Goal: Task Accomplishment & Management: Use online tool/utility

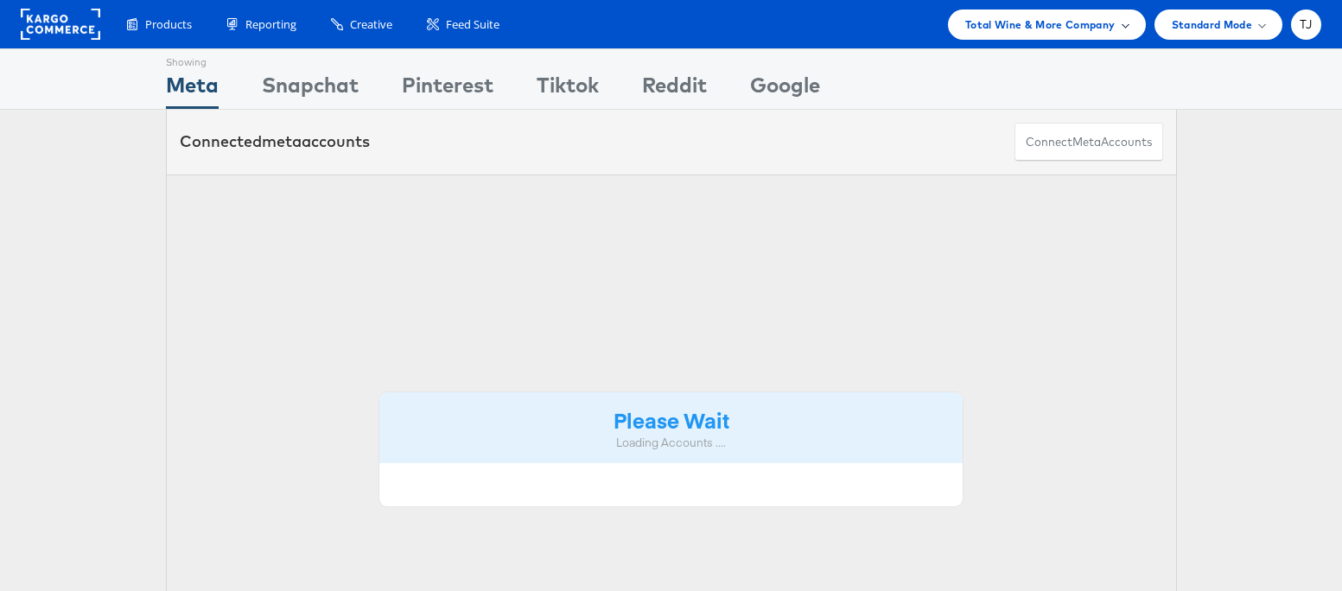
click at [1082, 28] on span "Total Wine & More Company" at bounding box center [1040, 25] width 150 height 18
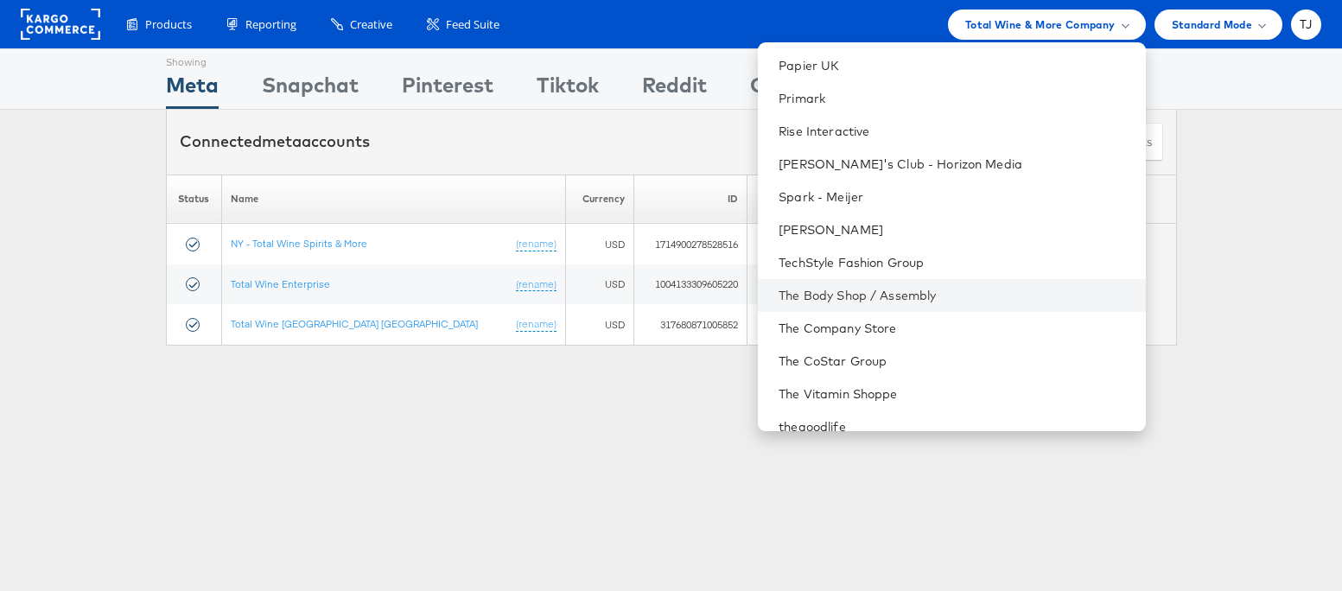
scroll to position [2273, 0]
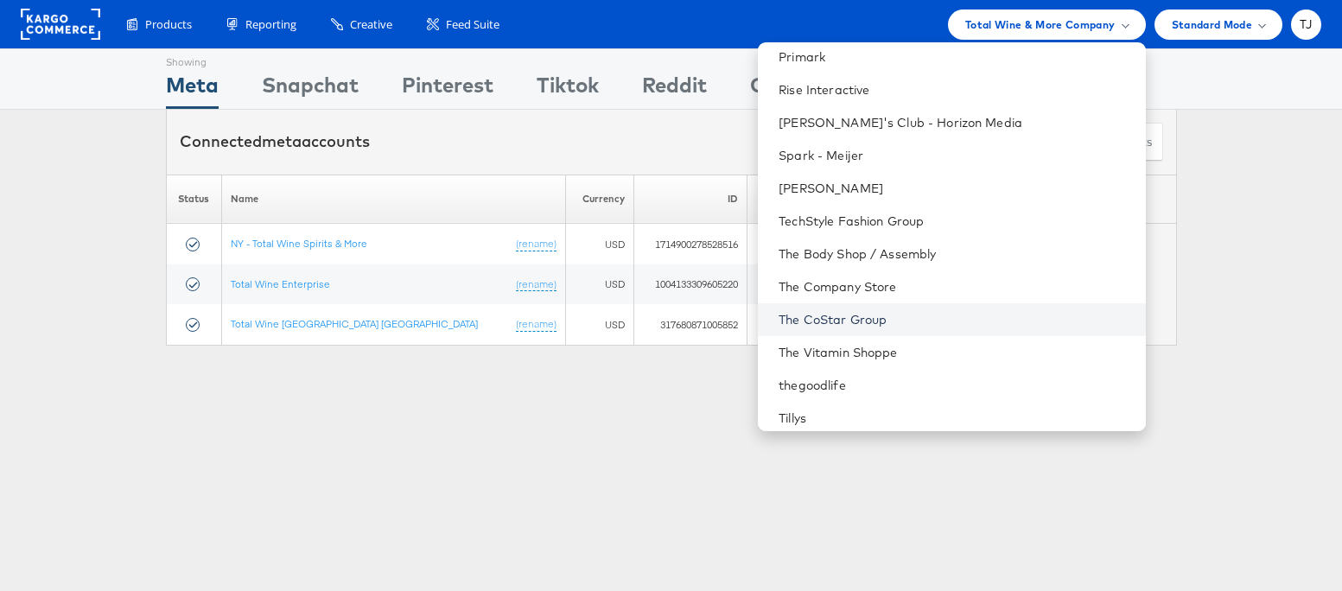
click at [973, 317] on link "The CoStar Group" at bounding box center [955, 319] width 353 height 17
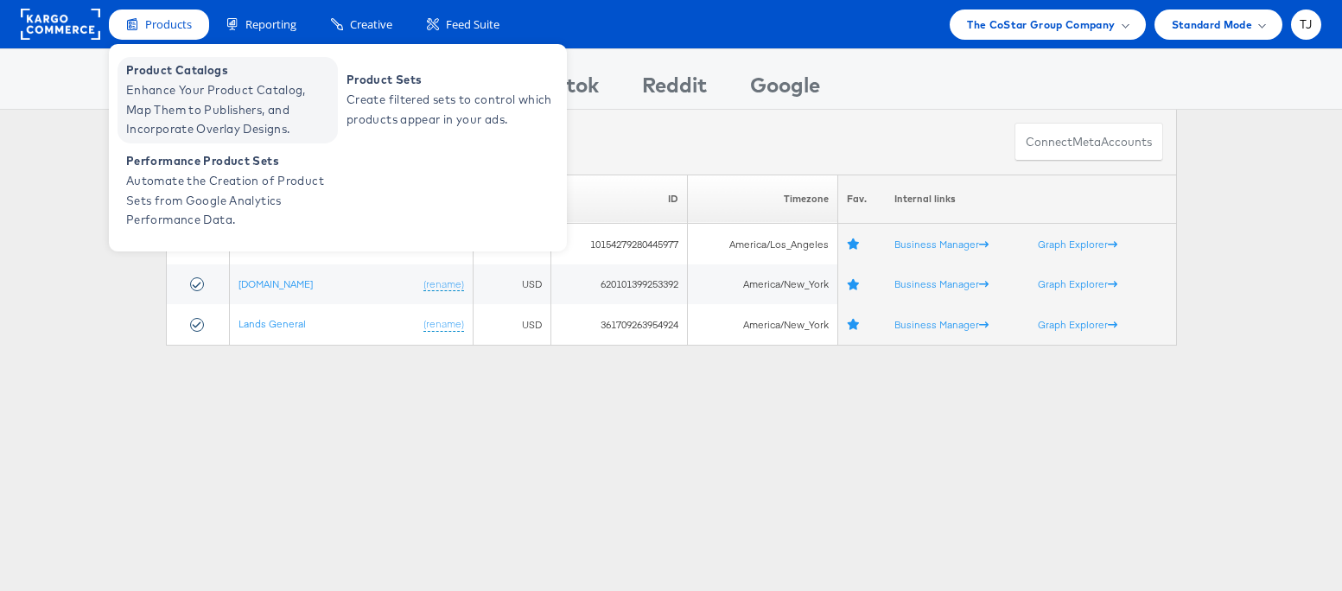
click at [164, 89] on span "Enhance Your Product Catalog, Map Them to Publishers, and Incorporate Overlay D…" at bounding box center [229, 109] width 207 height 59
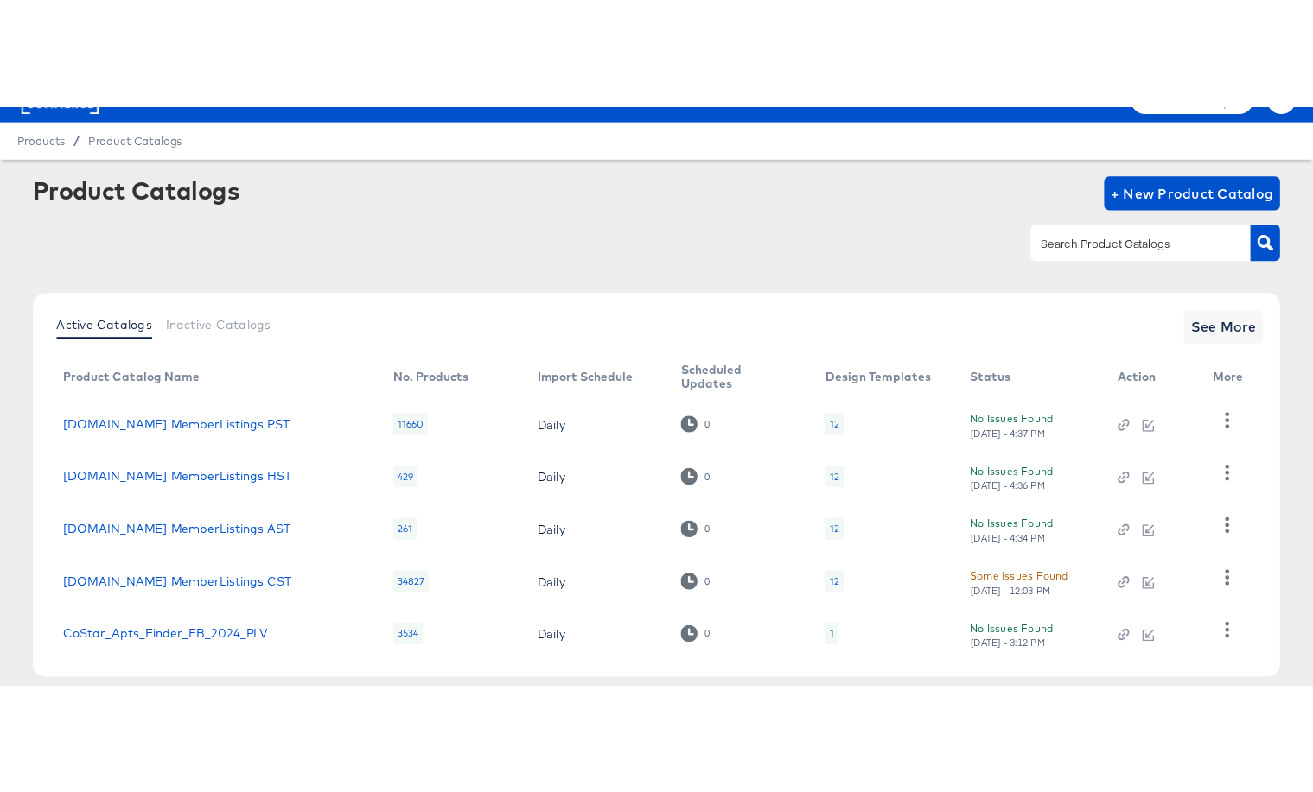
scroll to position [35, 0]
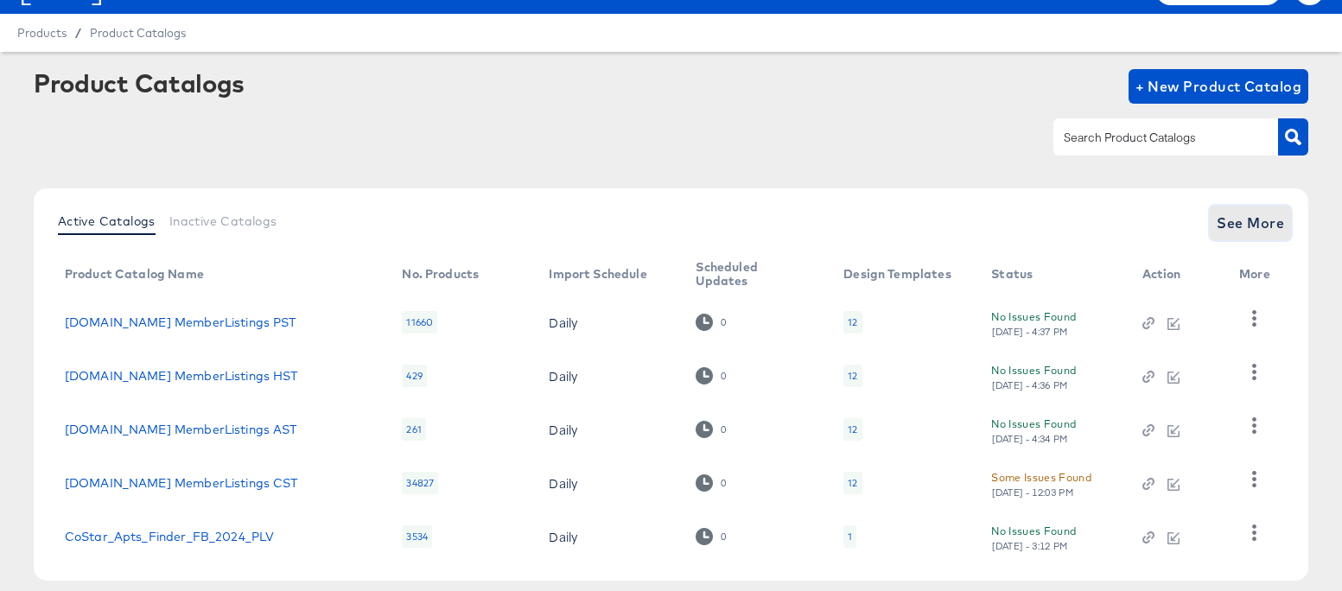
click at [1227, 217] on span "See More" at bounding box center [1250, 223] width 67 height 24
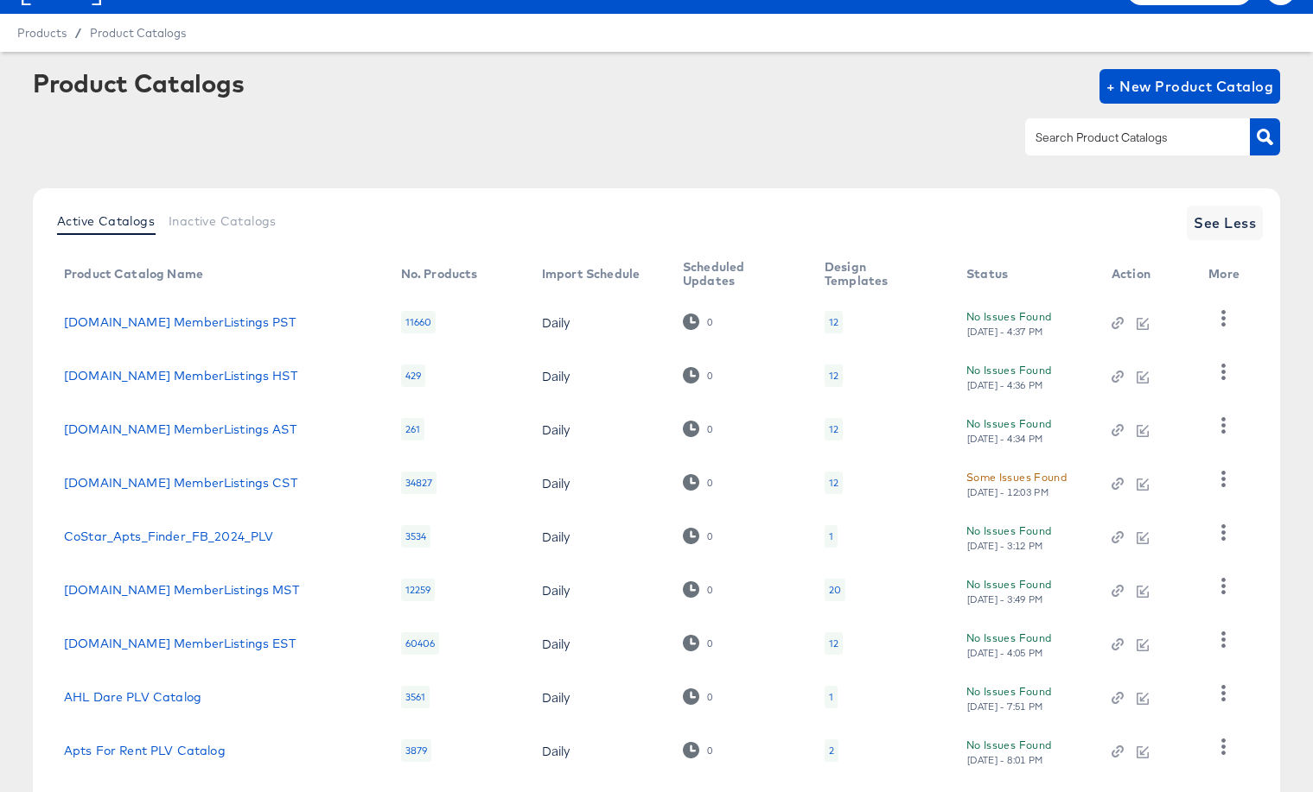
scroll to position [188, 0]
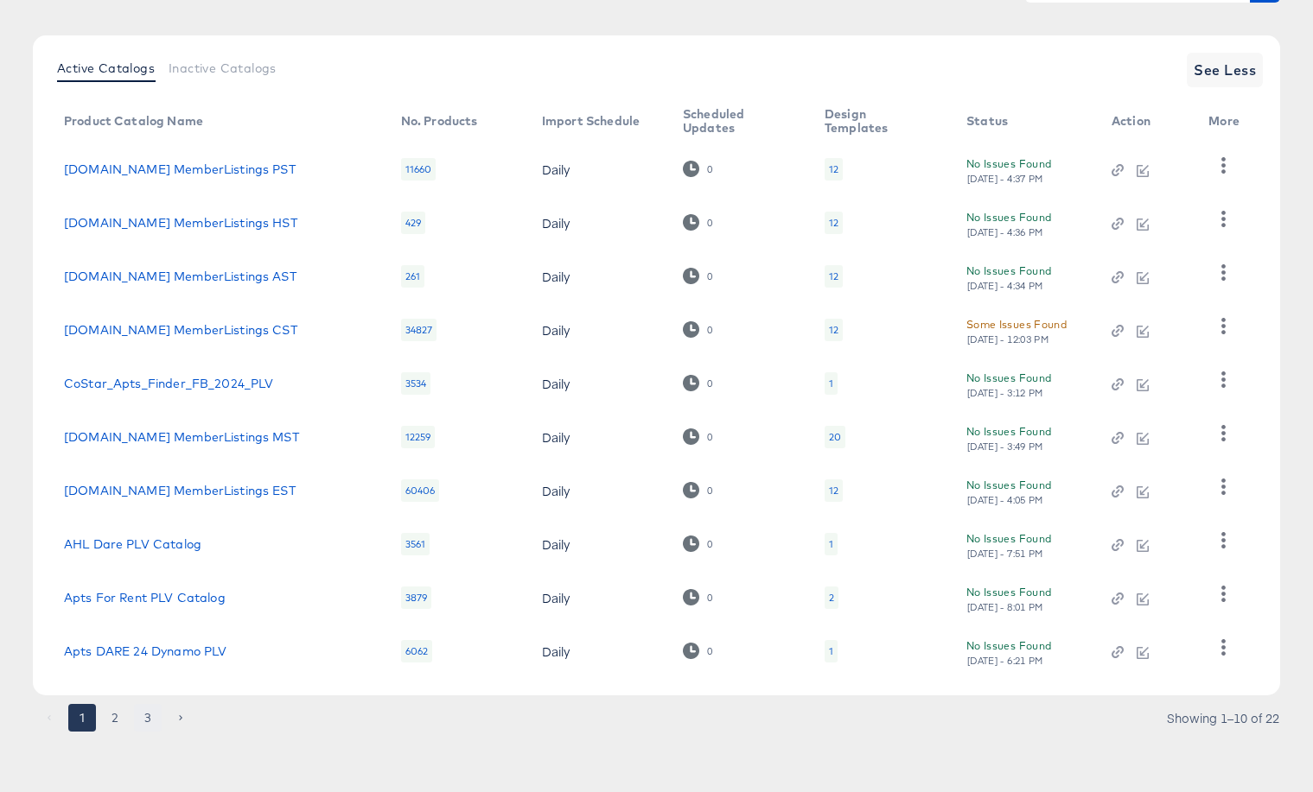
click at [154, 590] on button "3" at bounding box center [148, 718] width 28 height 28
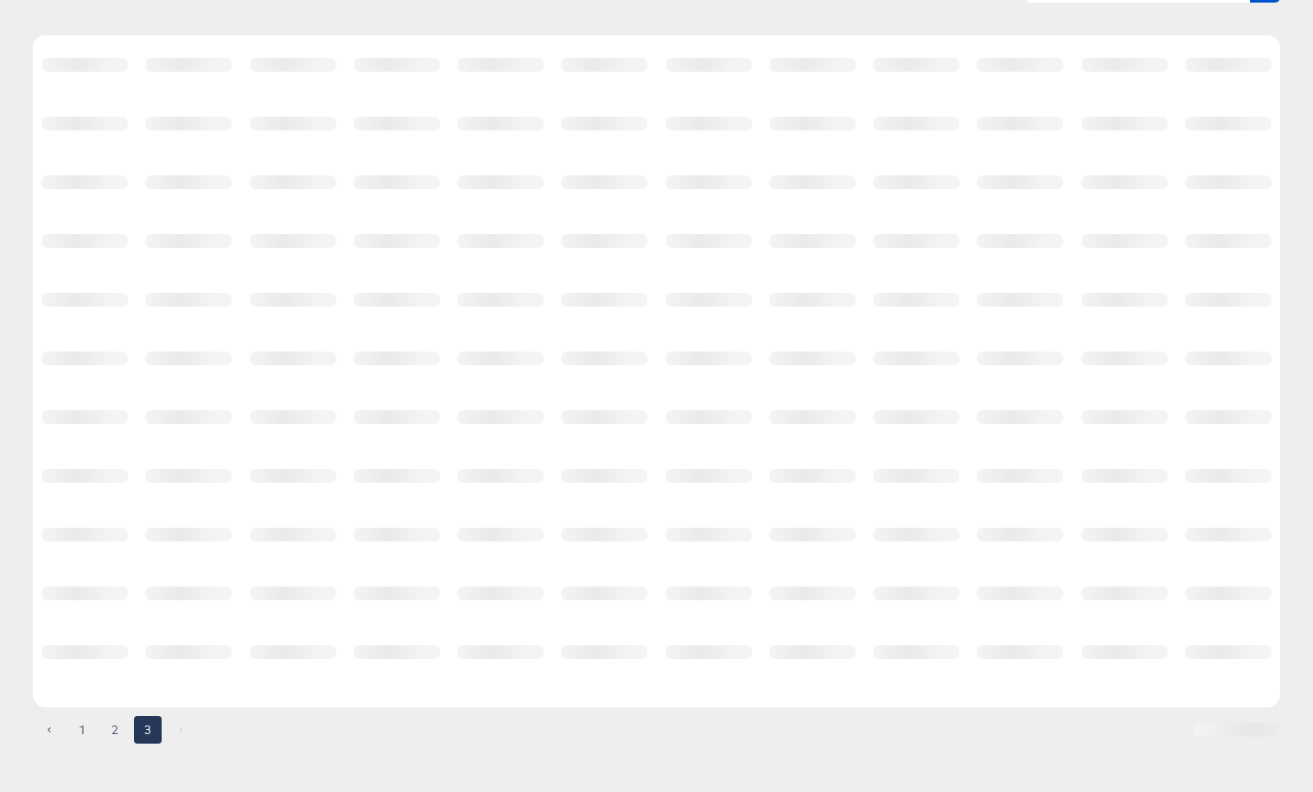
scroll to position [0, 0]
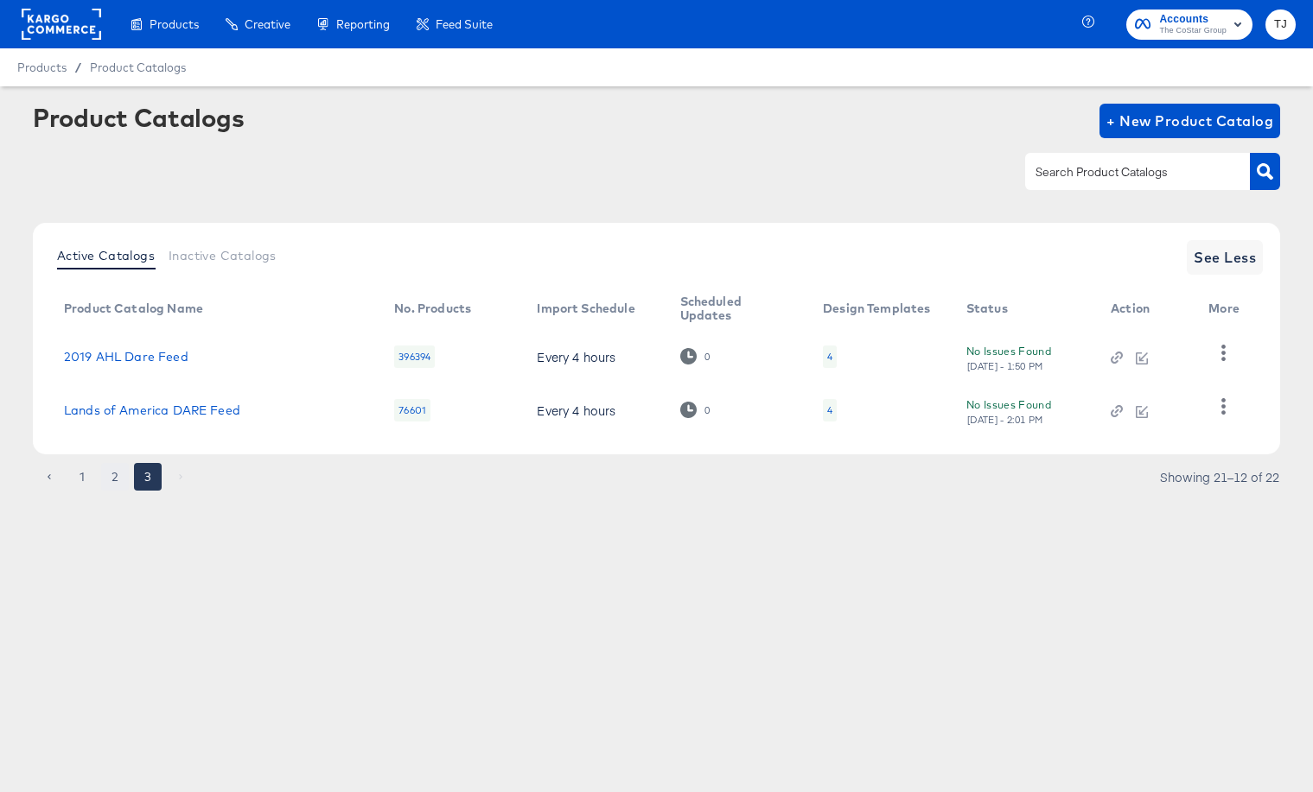
click at [111, 471] on button "2" at bounding box center [115, 477] width 28 height 28
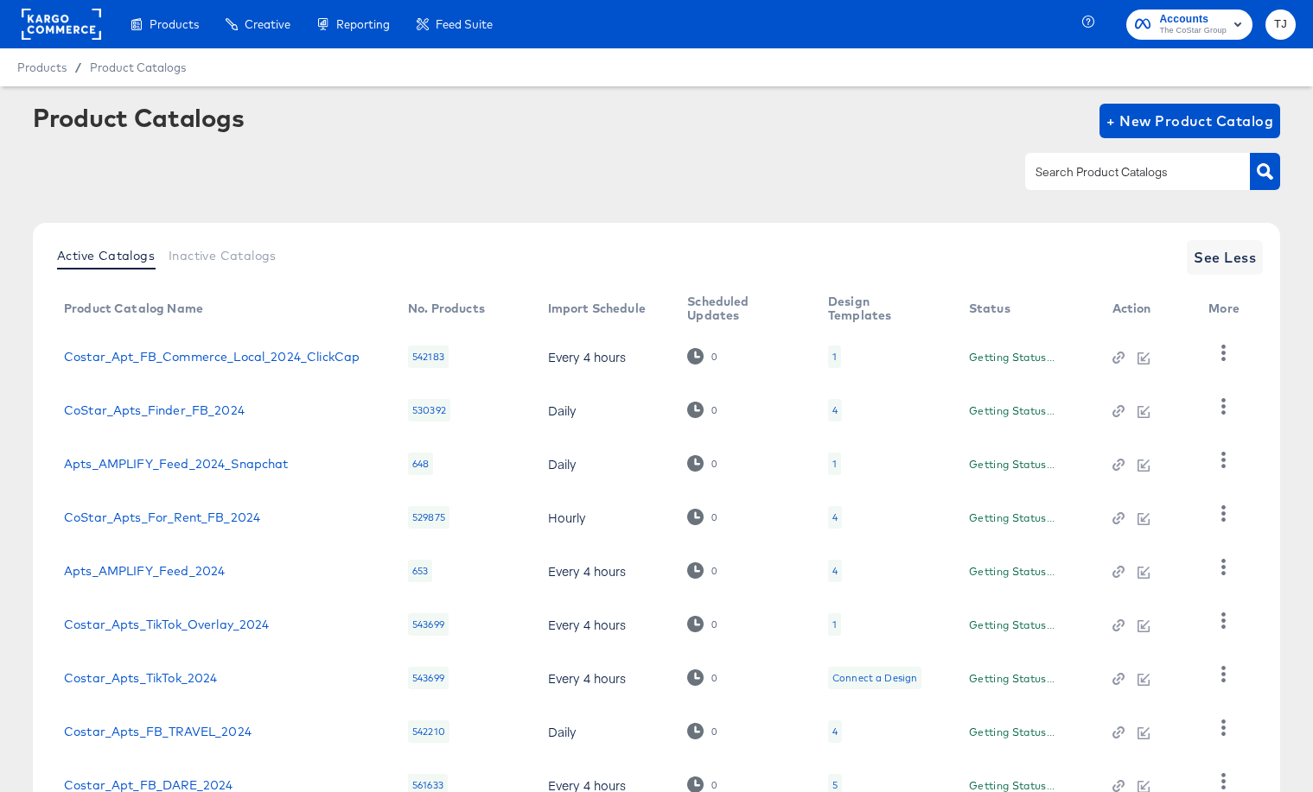
scroll to position [188, 0]
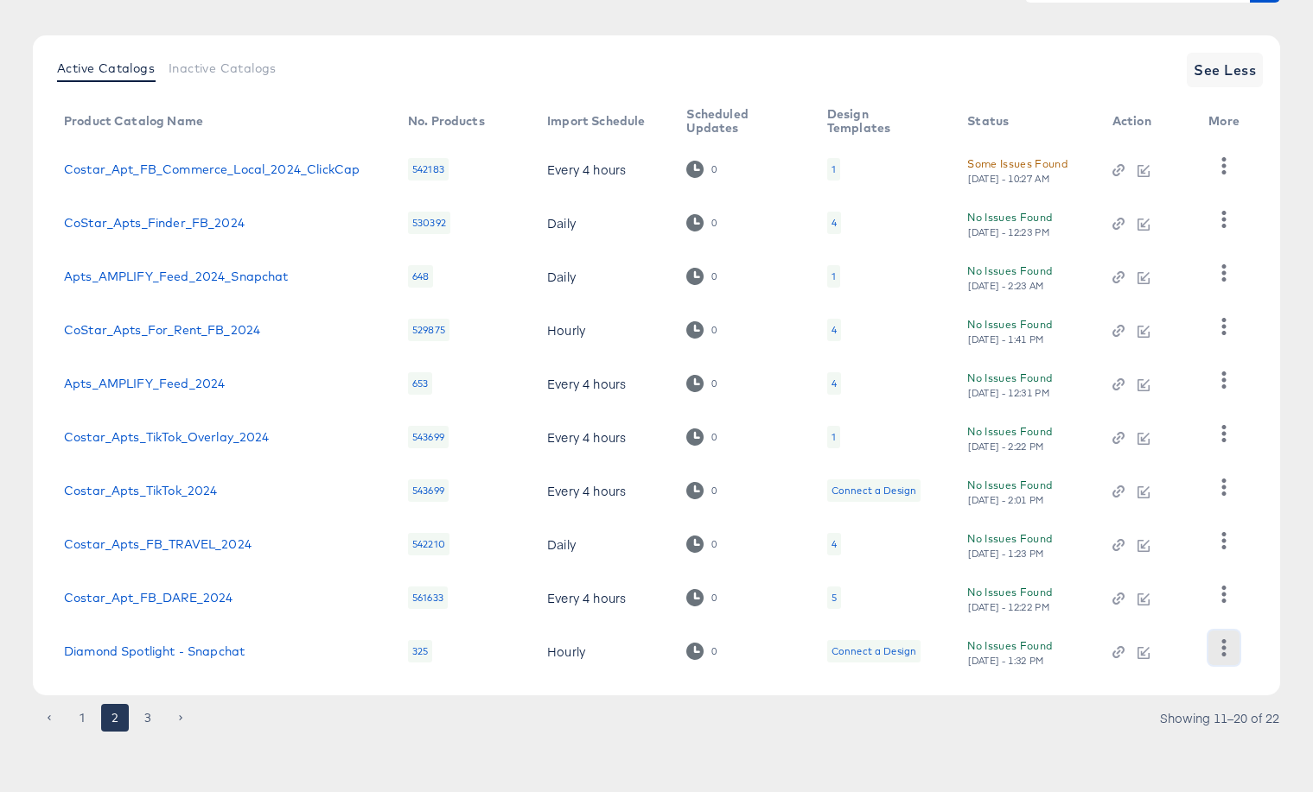
click at [1223, 590] on icon "button" at bounding box center [1224, 647] width 4 height 16
click at [1158, 565] on div "HUD Checks (Internal)" at bounding box center [1152, 562] width 173 height 28
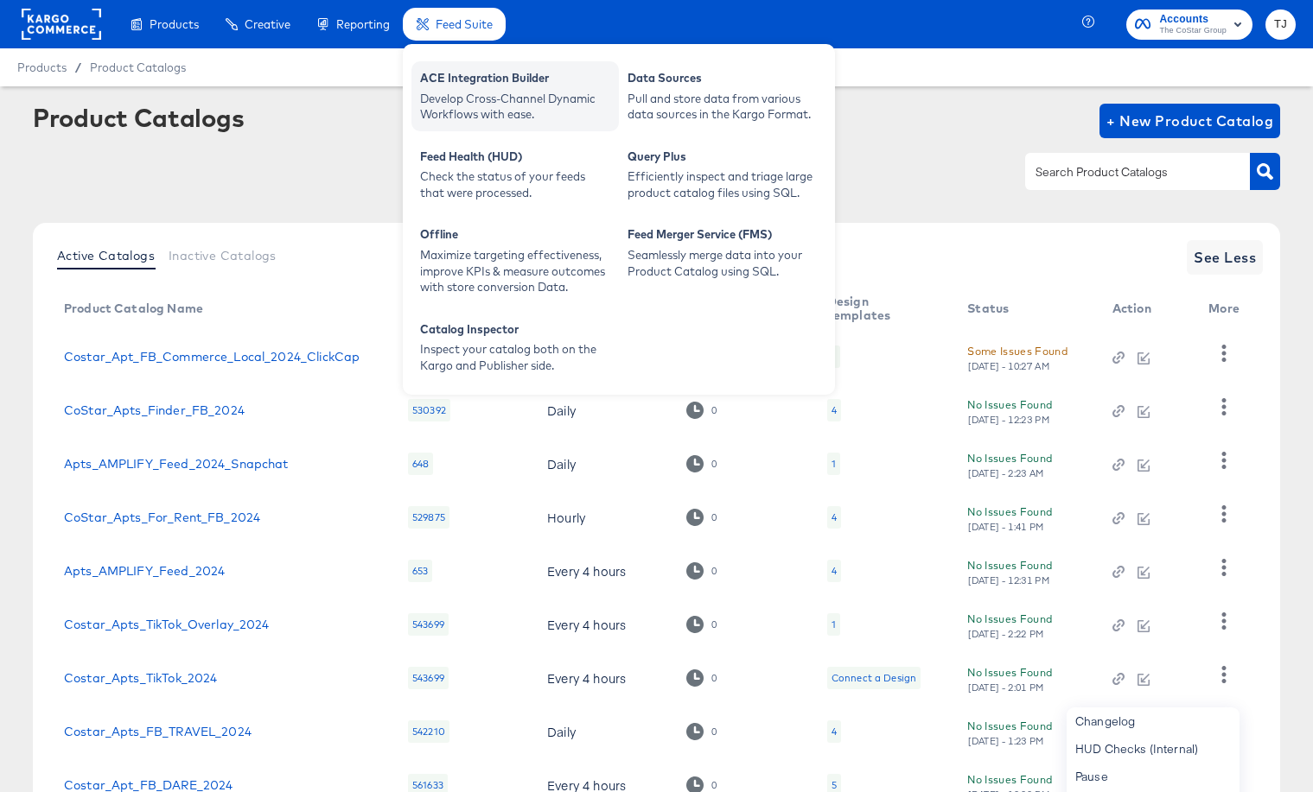
click at [487, 82] on div "ACE Integration Builder" at bounding box center [515, 80] width 190 height 21
click at [455, 86] on div "ACE Integration Builder" at bounding box center [515, 80] width 190 height 21
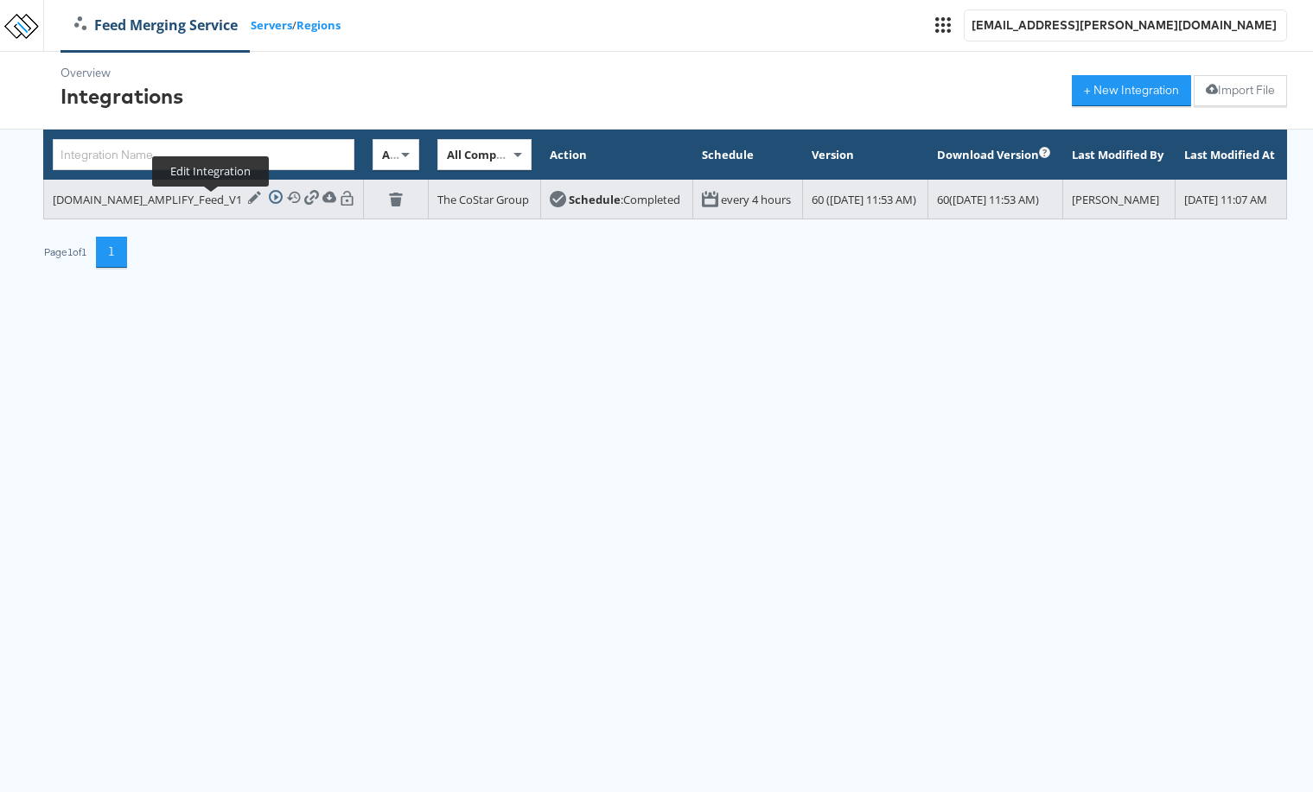
click at [248, 203] on icon at bounding box center [254, 197] width 13 height 13
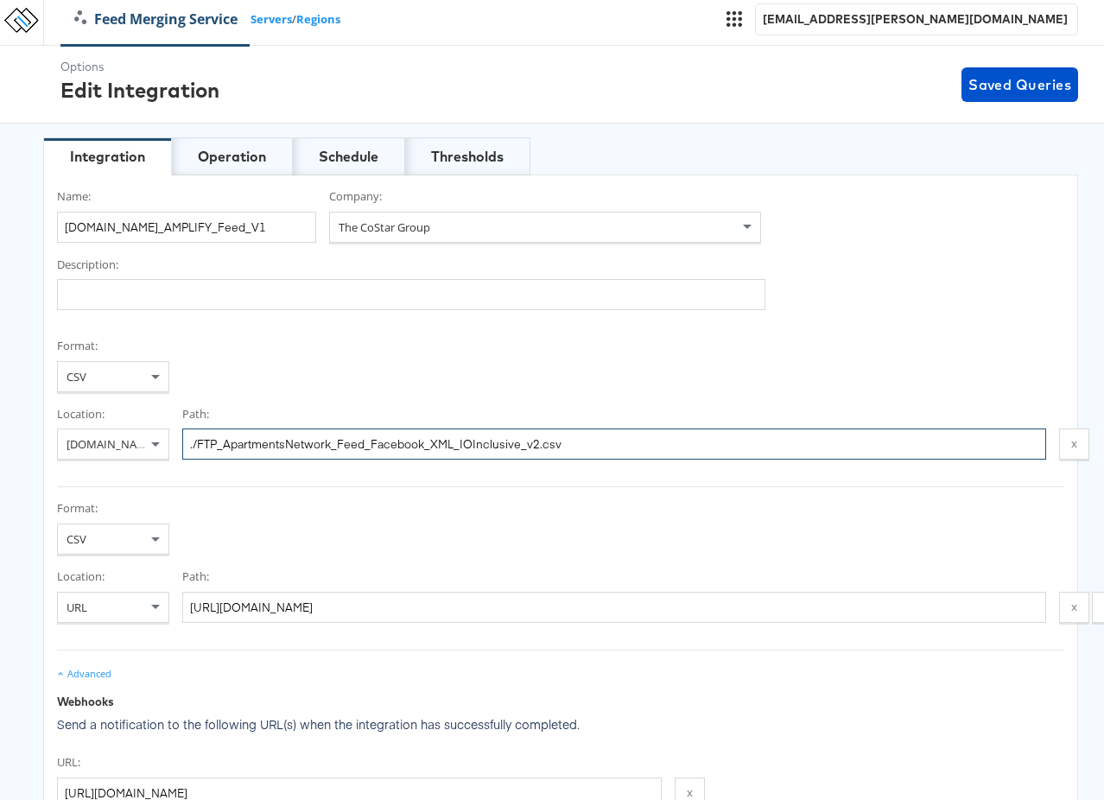
scroll to position [9, 0]
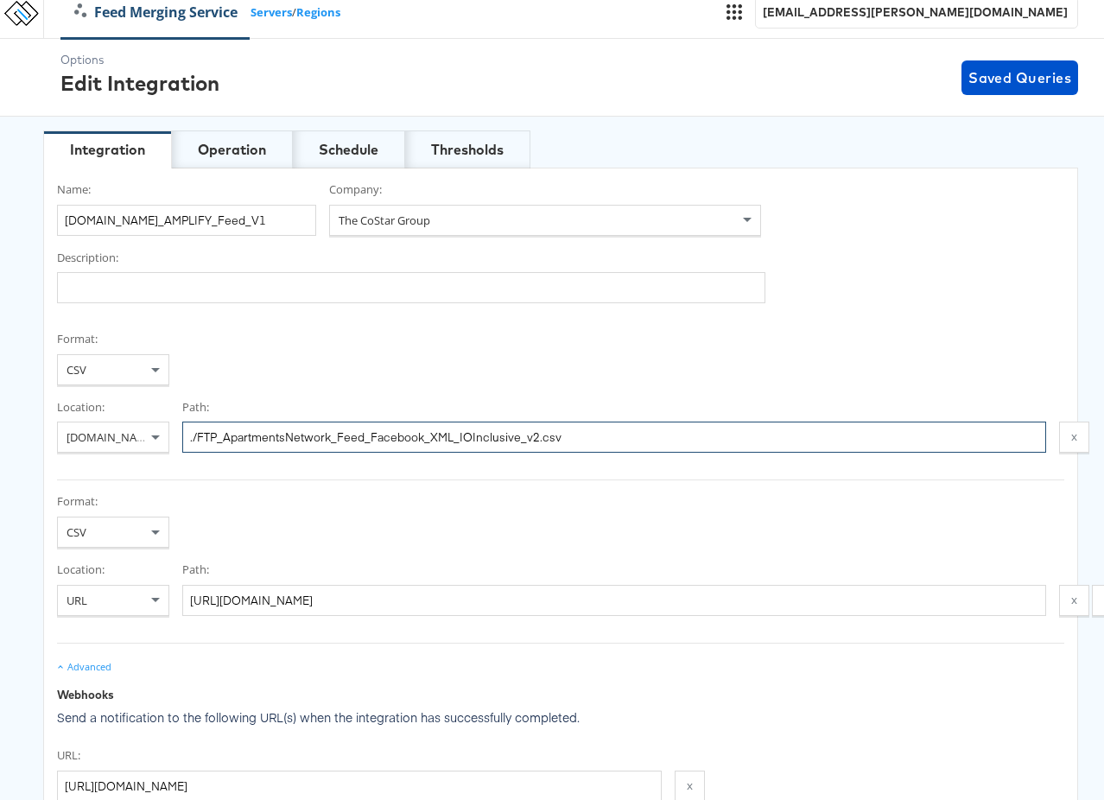
drag, startPoint x: 612, startPoint y: 450, endPoint x: 195, endPoint y: 440, distance: 416.6
click at [194, 440] on input "./FTP_ApartmentsNetwork_Feed_Facebook_XML_IOInclusive_v2.csv" at bounding box center [614, 437] width 864 height 31
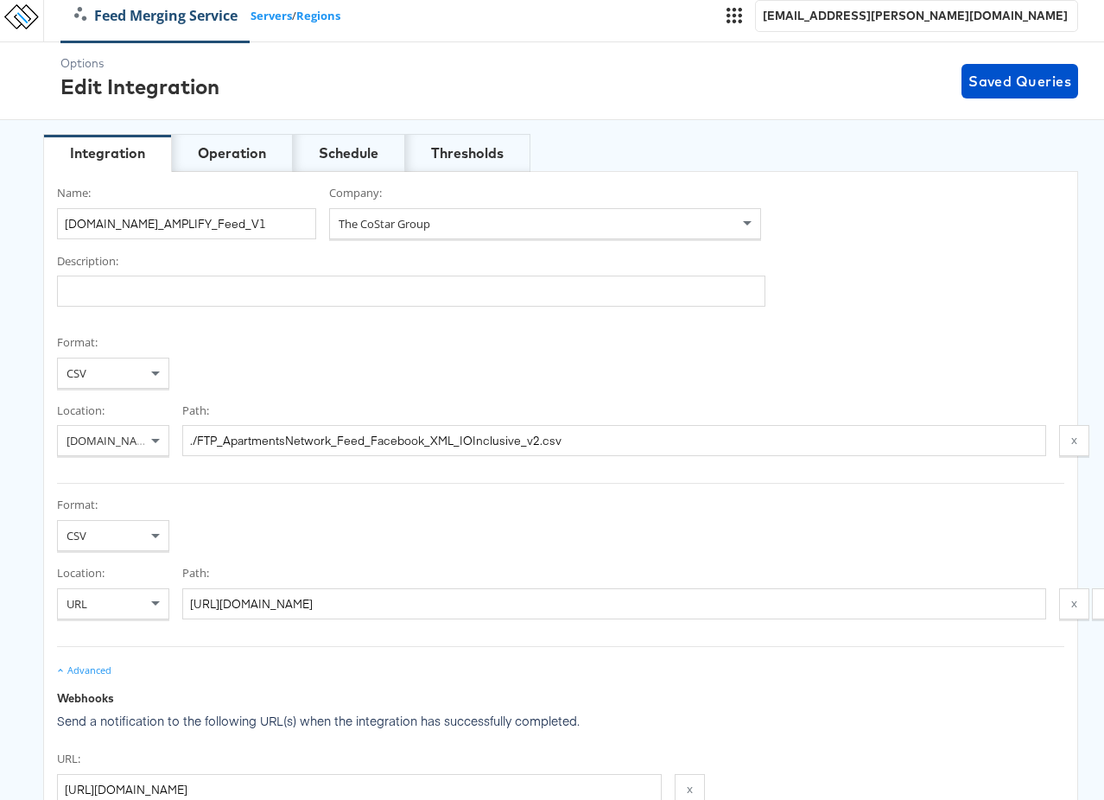
scroll to position [0, 0]
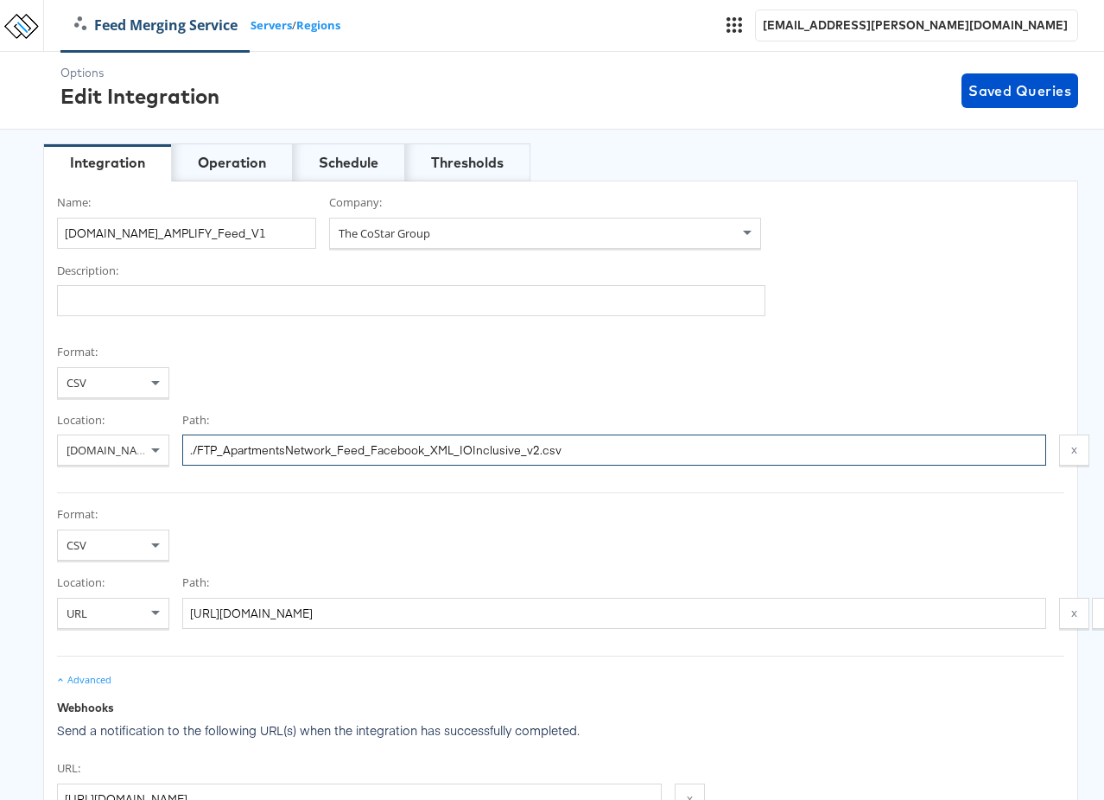
drag, startPoint x: 590, startPoint y: 451, endPoint x: 352, endPoint y: 416, distance: 241.1
click at [352, 416] on div "Path: ./FTP_ApartmentsNetwork_Feed_Facebook_XML_IOInclusive_v2.csv" at bounding box center [614, 439] width 864 height 54
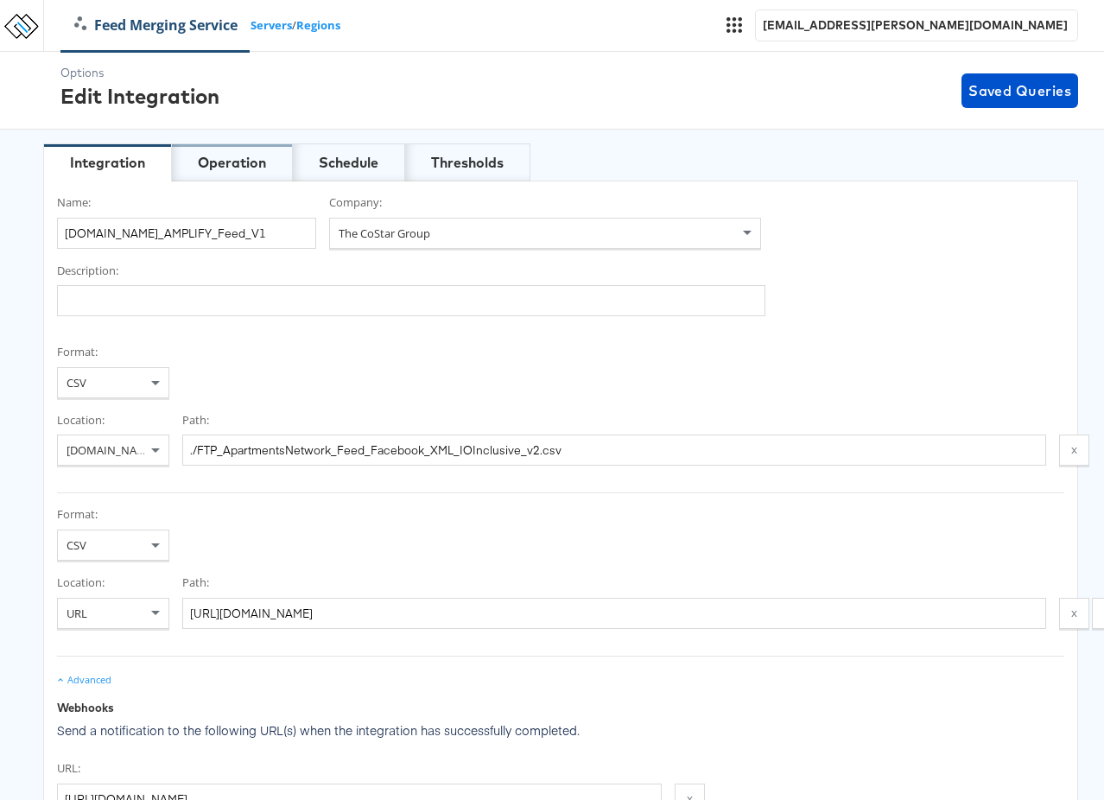
click at [236, 162] on div "Operation" at bounding box center [232, 163] width 68 height 20
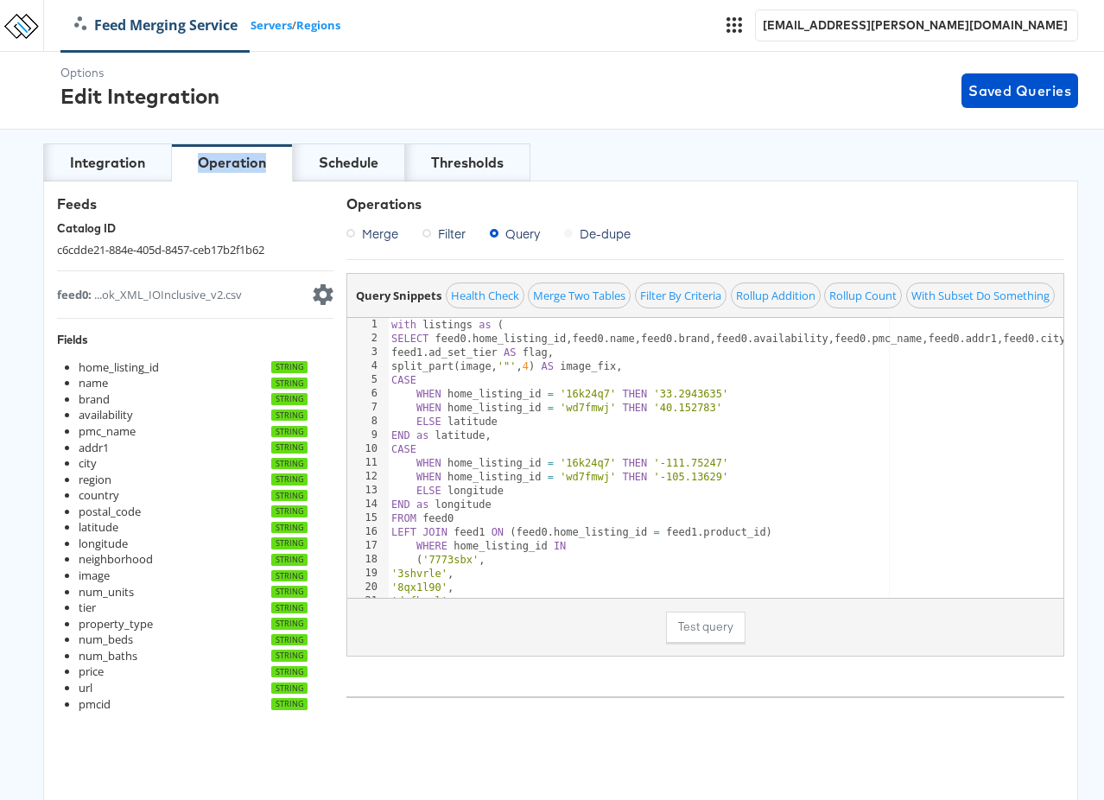
click at [236, 162] on div "Operation" at bounding box center [232, 163] width 68 height 20
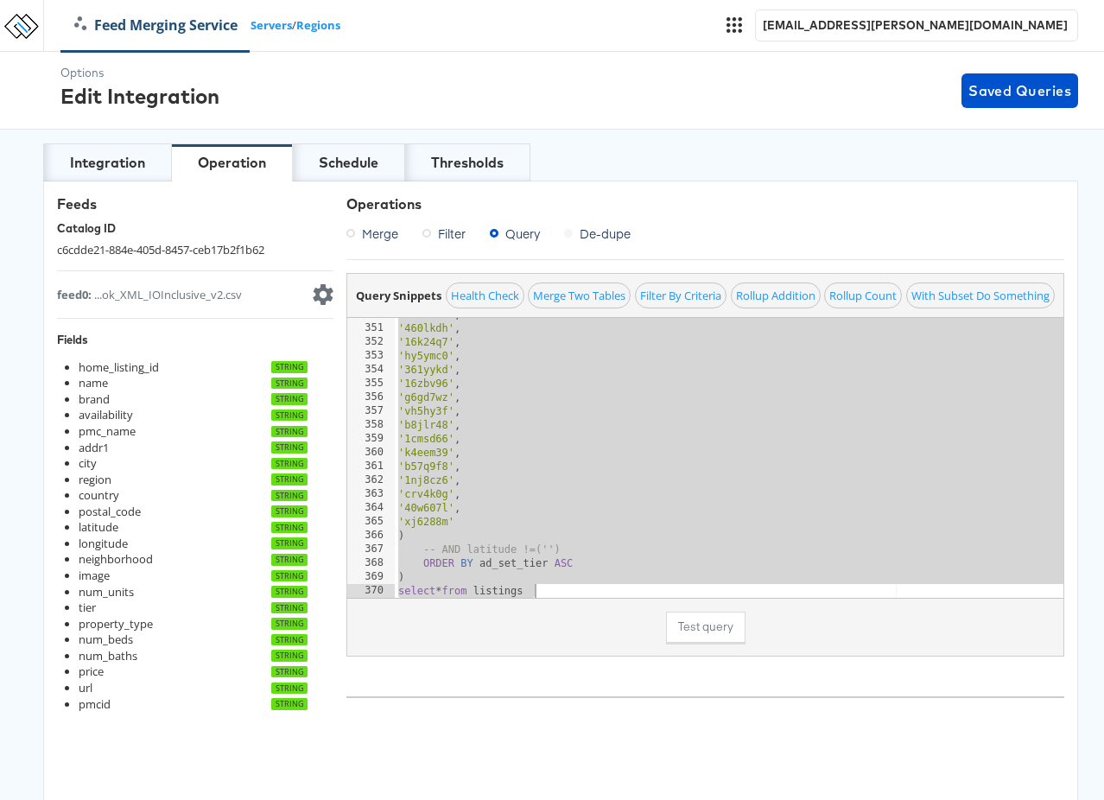
scroll to position [4836, 0]
drag, startPoint x: 391, startPoint y: 325, endPoint x: 497, endPoint y: 667, distance: 358.1
click at [499, 669] on div "Query Snippets Health Check Merge Two Tables Filter By Criteria Rollup Addition…" at bounding box center [706, 486] width 718 height 426
type textarea ") select * from listings"
click at [216, 298] on div "feed0 : ...ok_XML_IOInclusive_v2.csv" at bounding box center [149, 295] width 185 height 16
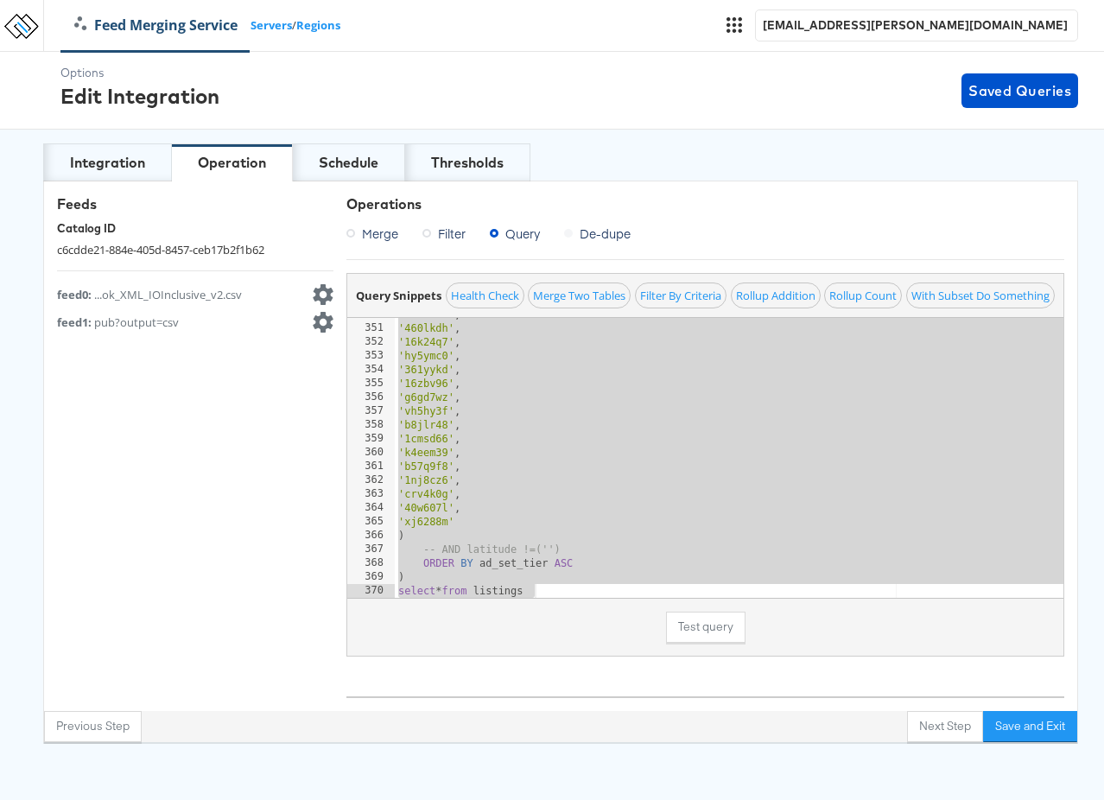
click at [211, 322] on summary "feed1 : pub?output=csv Advanced Settings" at bounding box center [195, 322] width 277 height 21
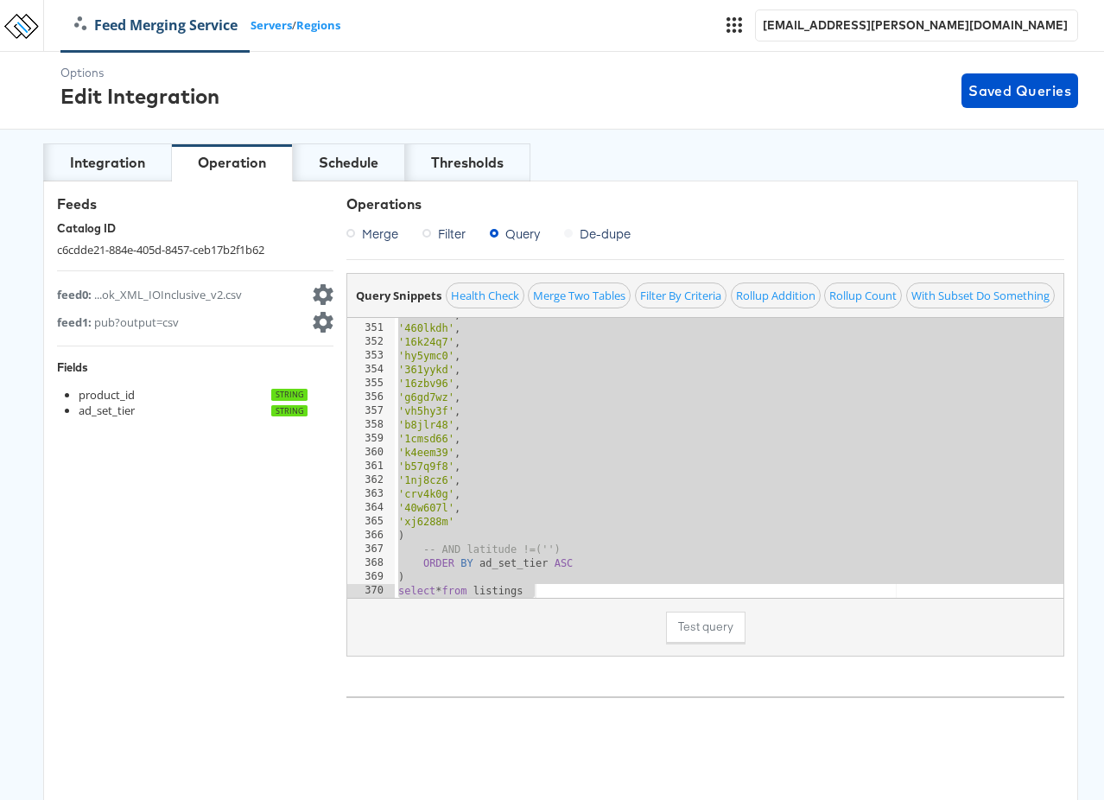
click at [136, 390] on div "product_id string" at bounding box center [193, 395] width 229 height 16
click at [132, 394] on div "product_id string" at bounding box center [193, 395] width 229 height 16
drag, startPoint x: 141, startPoint y: 411, endPoint x: 79, endPoint y: 407, distance: 61.5
click at [79, 407] on div "ad_set_tier string" at bounding box center [193, 411] width 229 height 16
copy div "ad_set_tier"
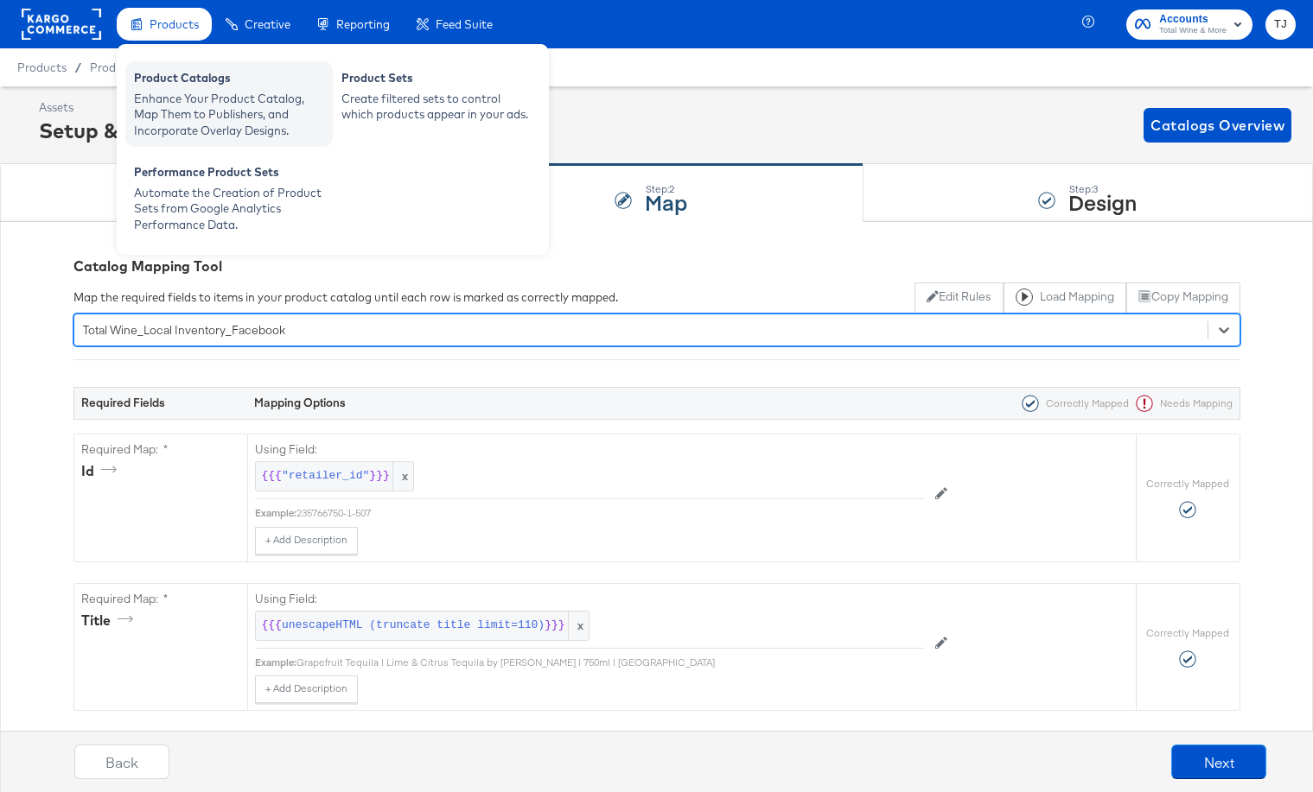
click at [159, 95] on div "Enhance Your Product Catalog, Map Them to Publishers, and Incorporate Overlay D…" at bounding box center [229, 115] width 190 height 48
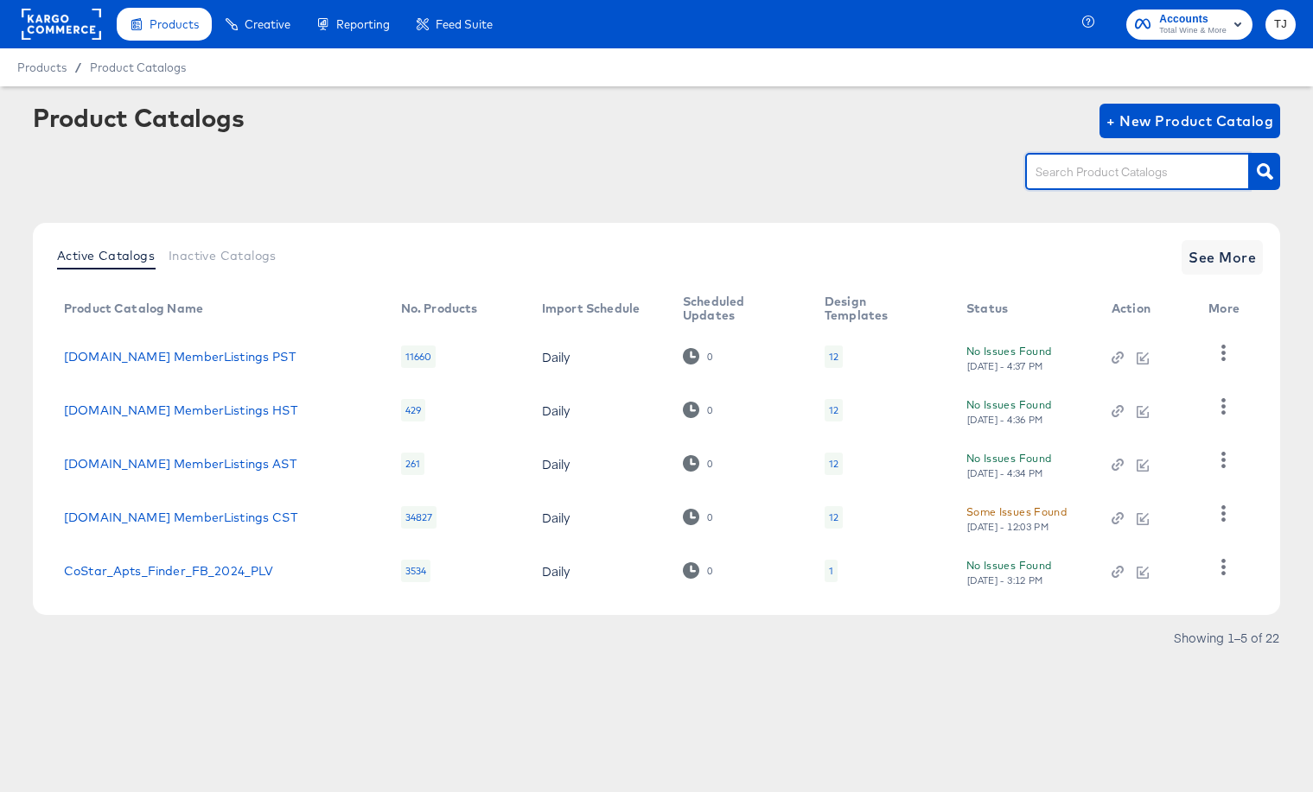
click at [1067, 169] on input "text" at bounding box center [1124, 172] width 184 height 20
type input "amplify"
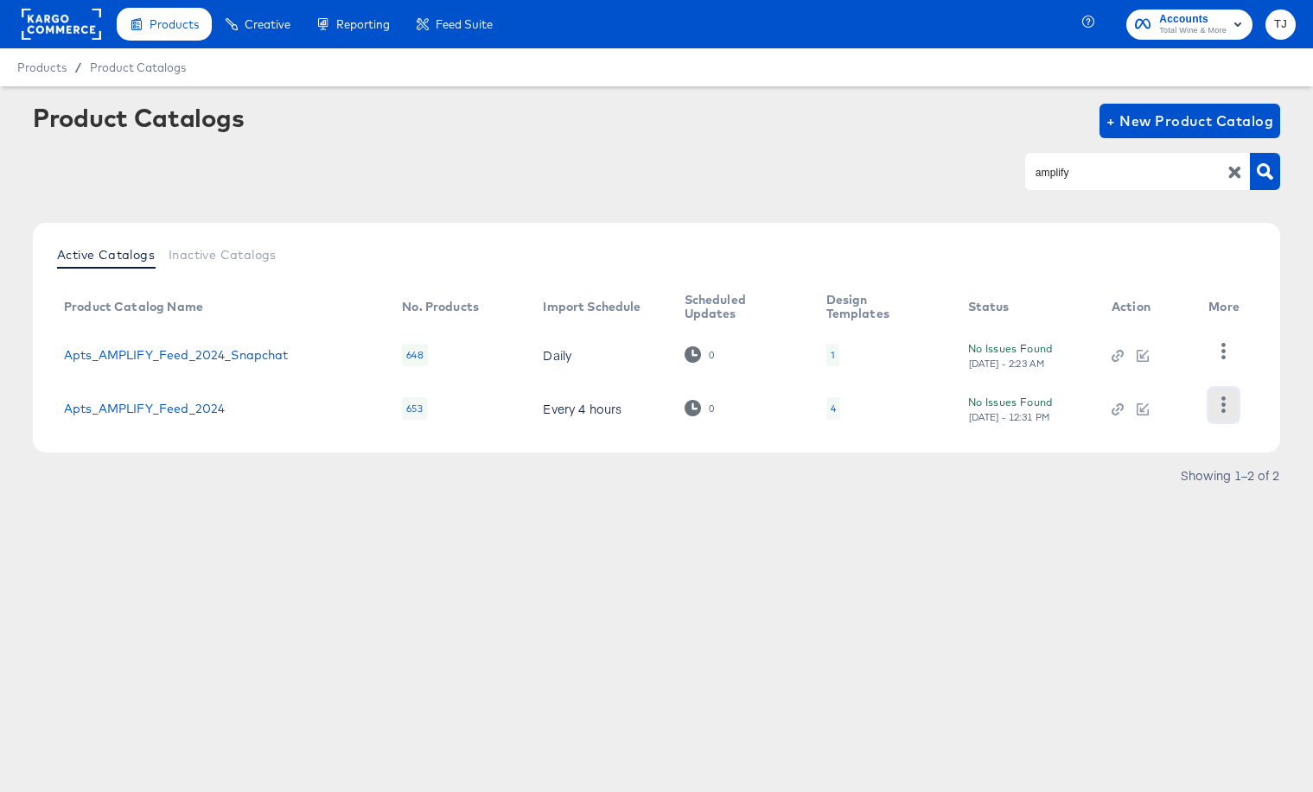
click at [1224, 401] on icon "button" at bounding box center [1223, 405] width 16 height 16
click at [1133, 340] on div "HUD Checks (Internal)" at bounding box center [1152, 337] width 173 height 28
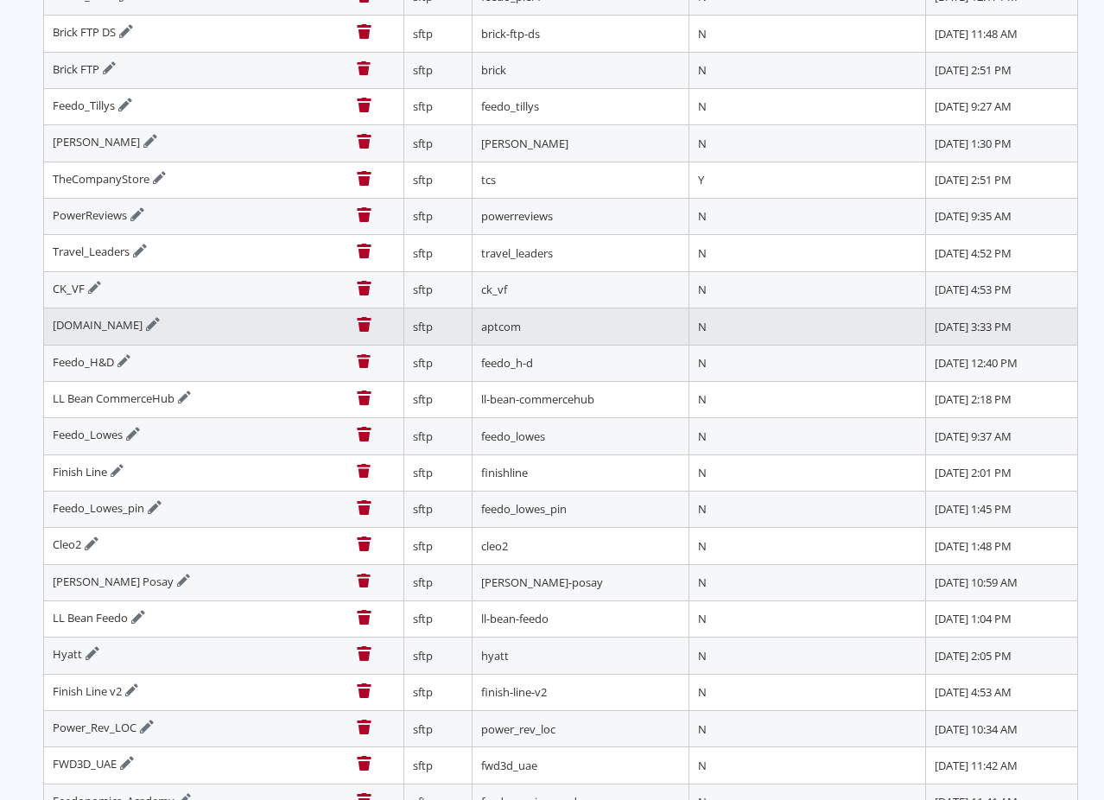
scroll to position [696, 0]
click at [154, 322] on icon at bounding box center [153, 326] width 14 height 14
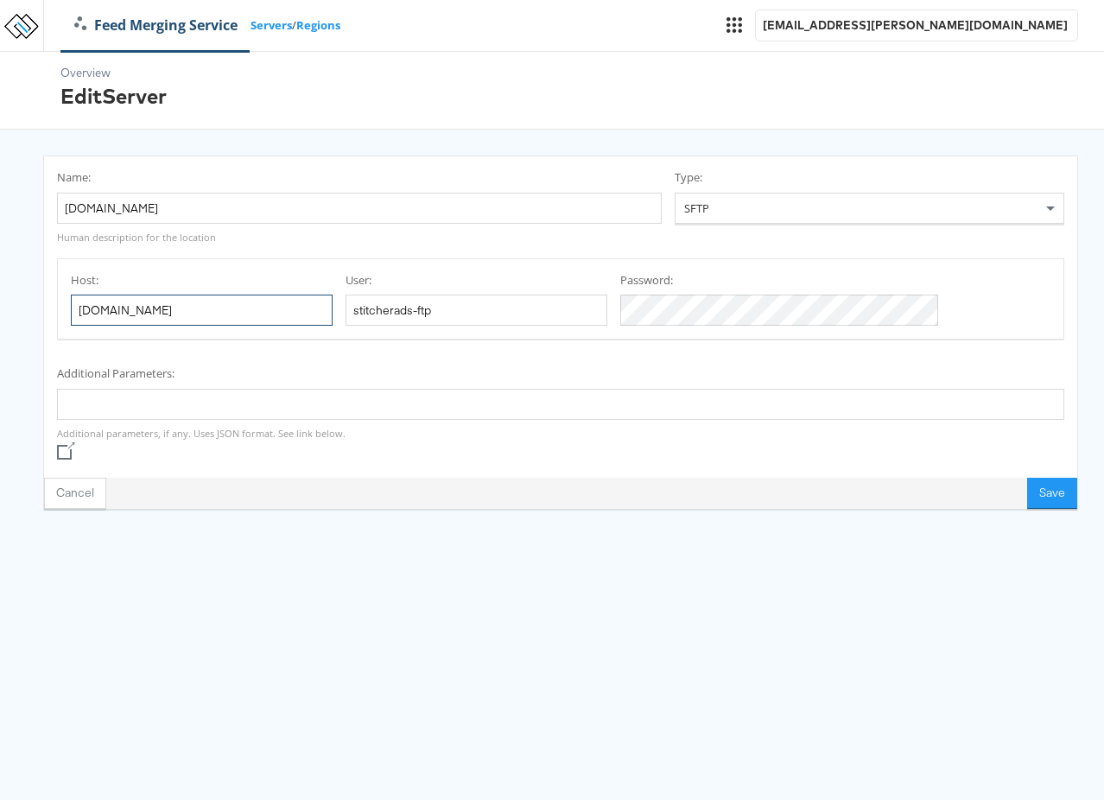
drag, startPoint x: 208, startPoint y: 308, endPoint x: 73, endPoint y: 297, distance: 136.1
click at [73, 297] on input "ftp.apartments.com" at bounding box center [202, 310] width 262 height 31
drag, startPoint x: 493, startPoint y: 316, endPoint x: 397, endPoint y: 312, distance: 96.9
click at [397, 312] on div "Host: ftp.apartments.com User: stitcherads-ftp Password:" at bounding box center [561, 299] width 980 height 54
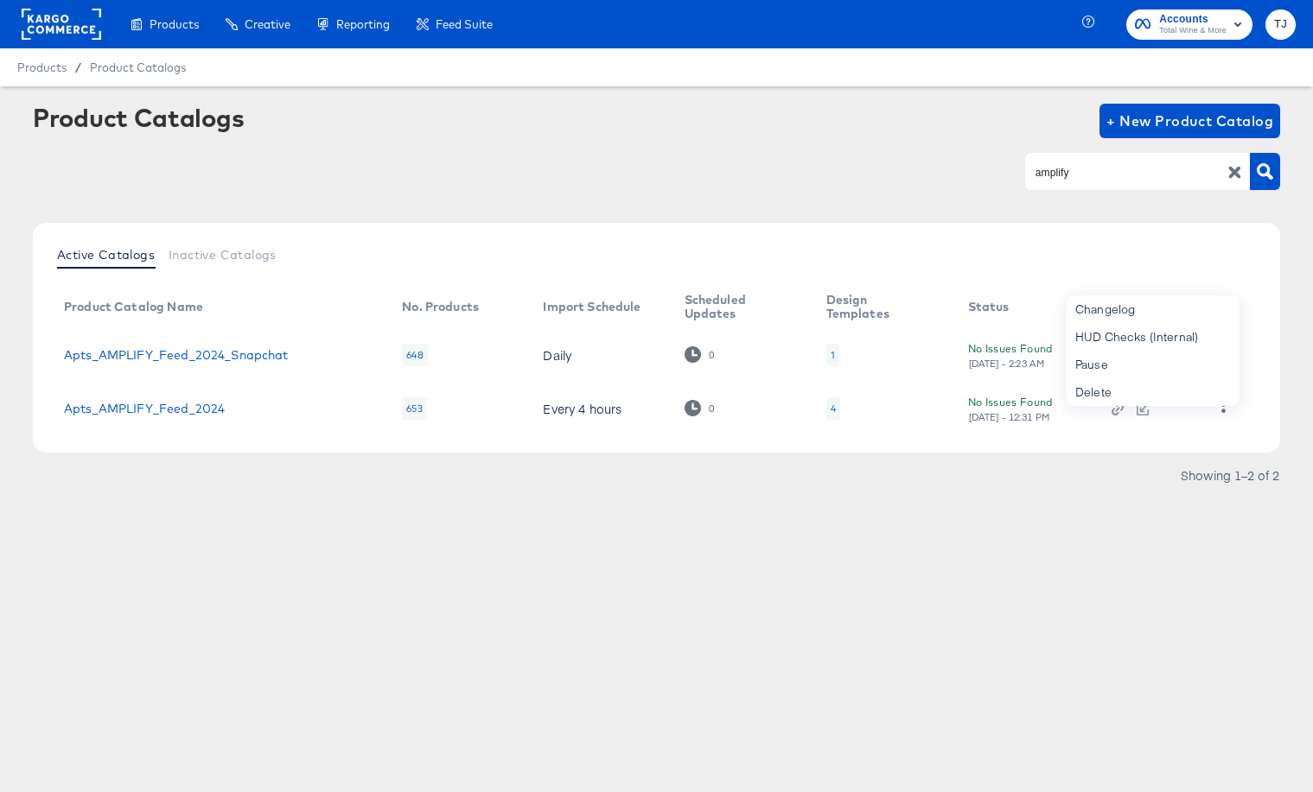
click at [41, 28] on rect at bounding box center [61, 24] width 79 height 31
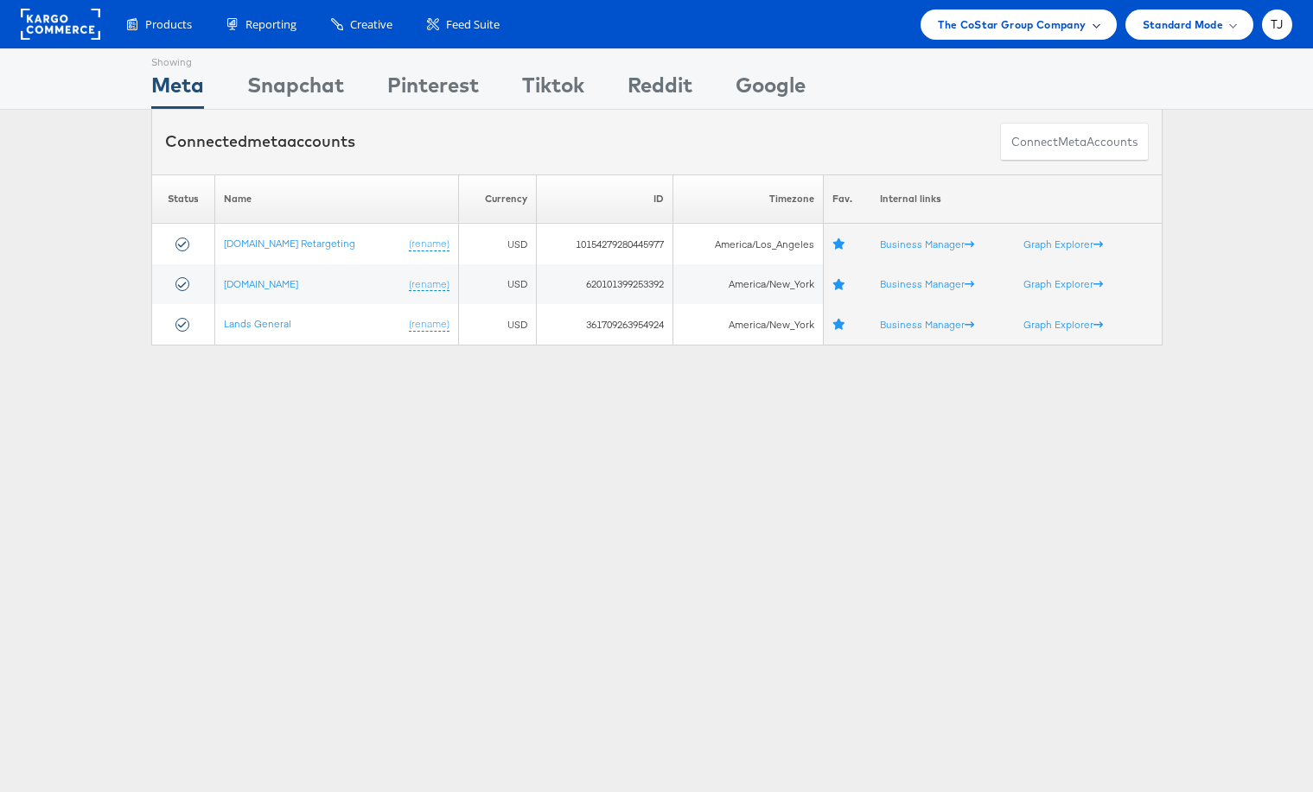
click at [1084, 24] on span "The CoStar Group Company" at bounding box center [1012, 25] width 148 height 18
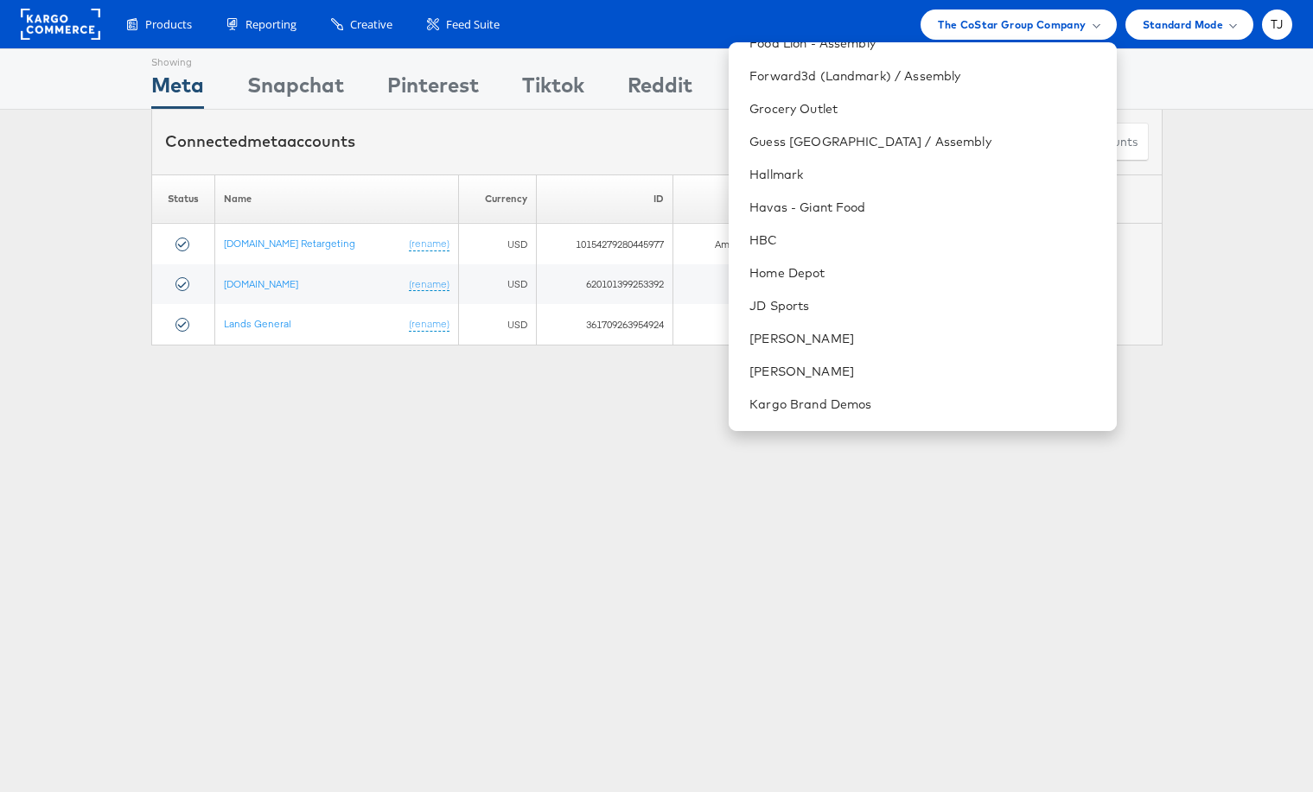
scroll to position [904, 0]
click at [923, 100] on li "Grocery Outlet" at bounding box center [921, 112] width 387 height 33
click at [924, 111] on link "Grocery Outlet" at bounding box center [925, 112] width 353 height 17
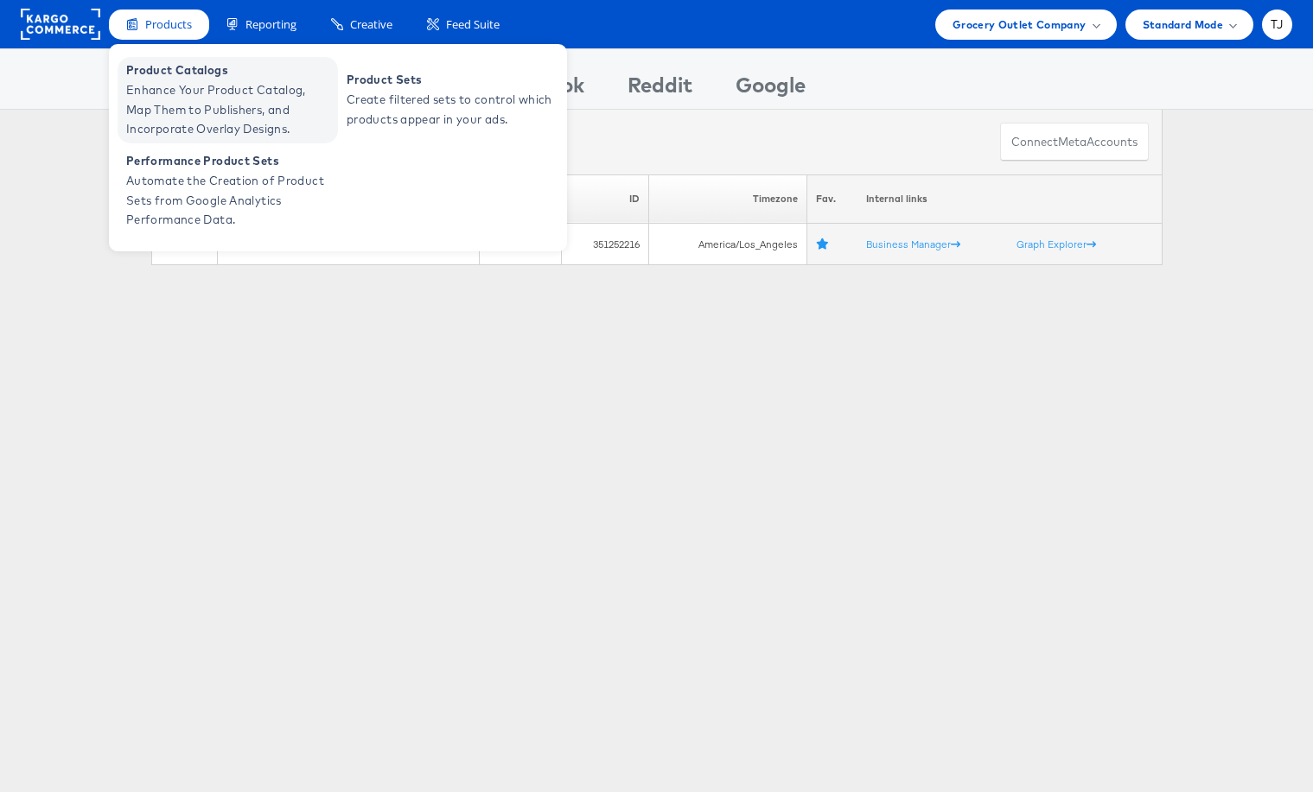
click at [177, 67] on span "Product Catalogs" at bounding box center [229, 70] width 207 height 20
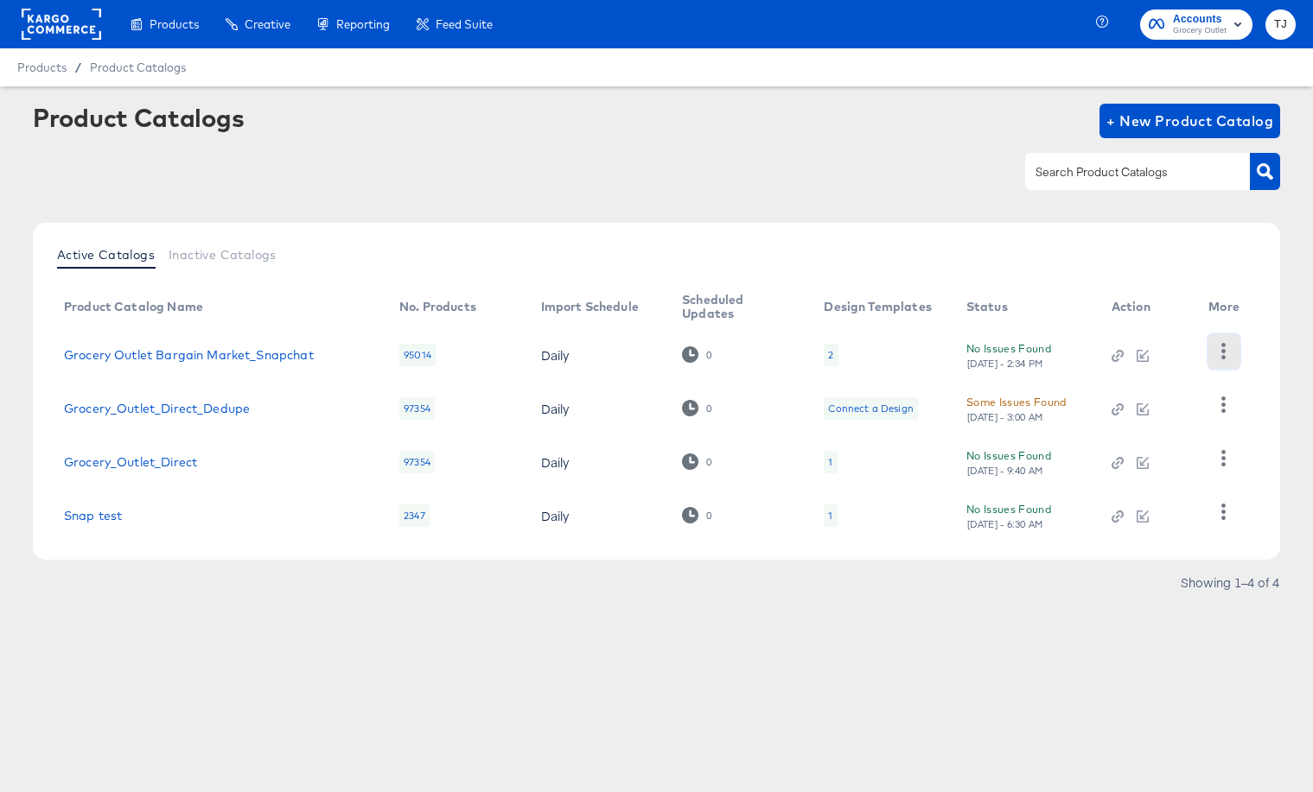
click at [1218, 350] on icon "button" at bounding box center [1223, 351] width 16 height 16
click at [1191, 409] on div "HUD Checks (Internal)" at bounding box center [1152, 415] width 173 height 28
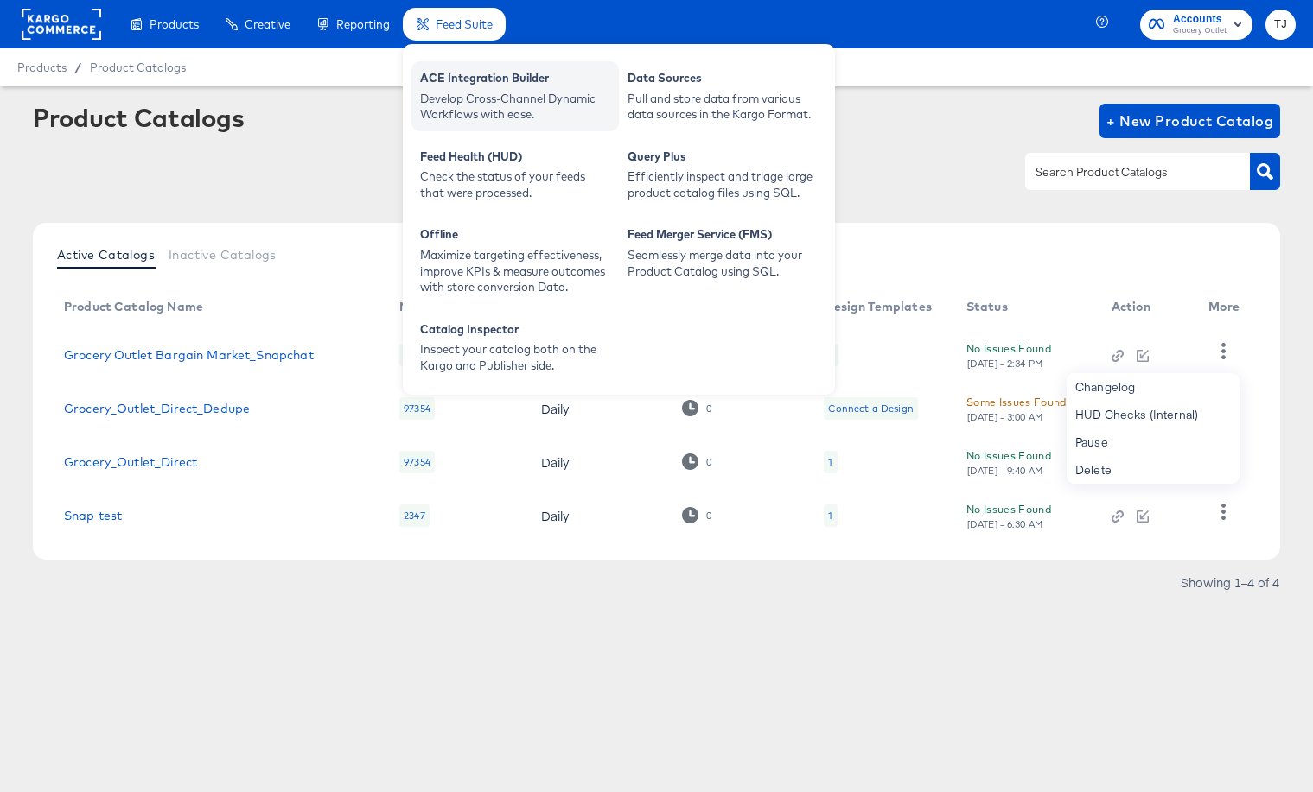
click at [468, 77] on div "ACE Integration Builder" at bounding box center [515, 80] width 190 height 21
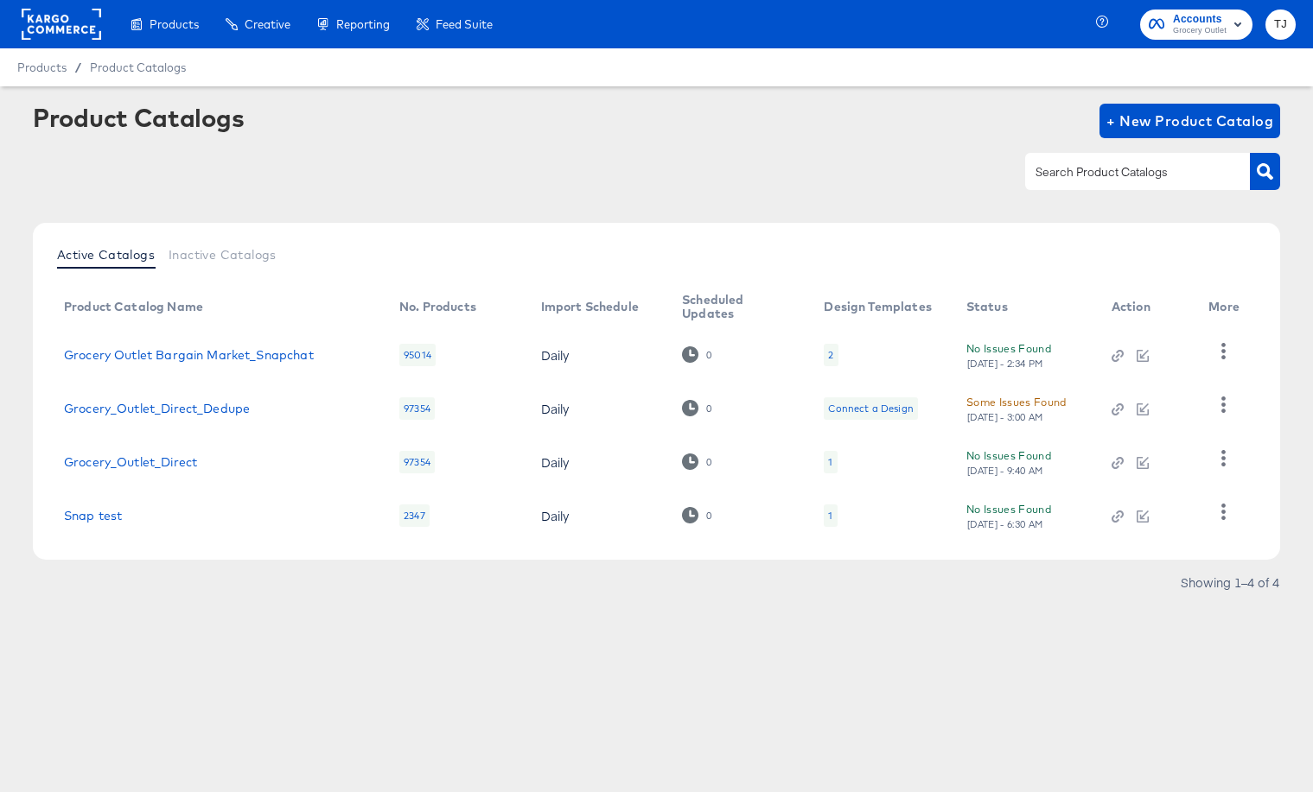
click at [61, 26] on rect at bounding box center [61, 24] width 79 height 31
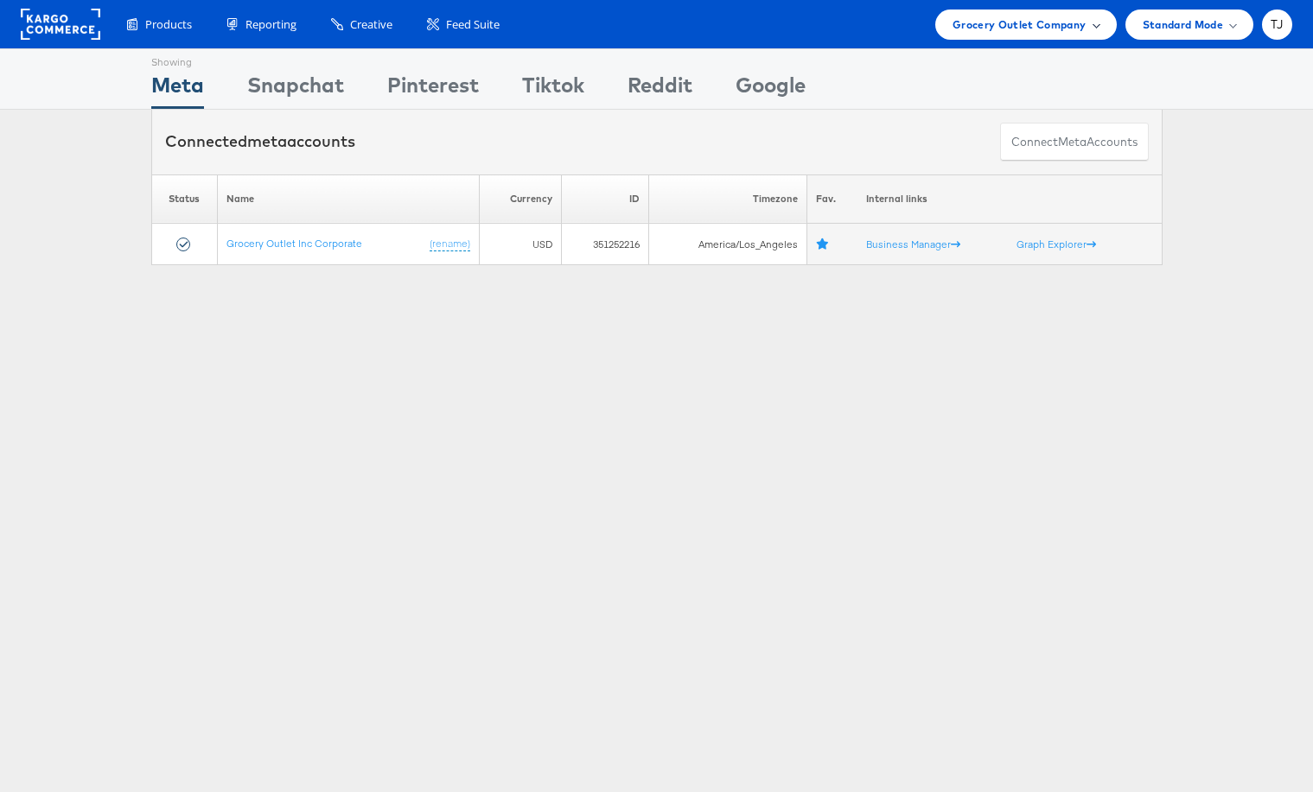
click at [1072, 28] on span "Grocery Outlet Company" at bounding box center [1019, 25] width 134 height 18
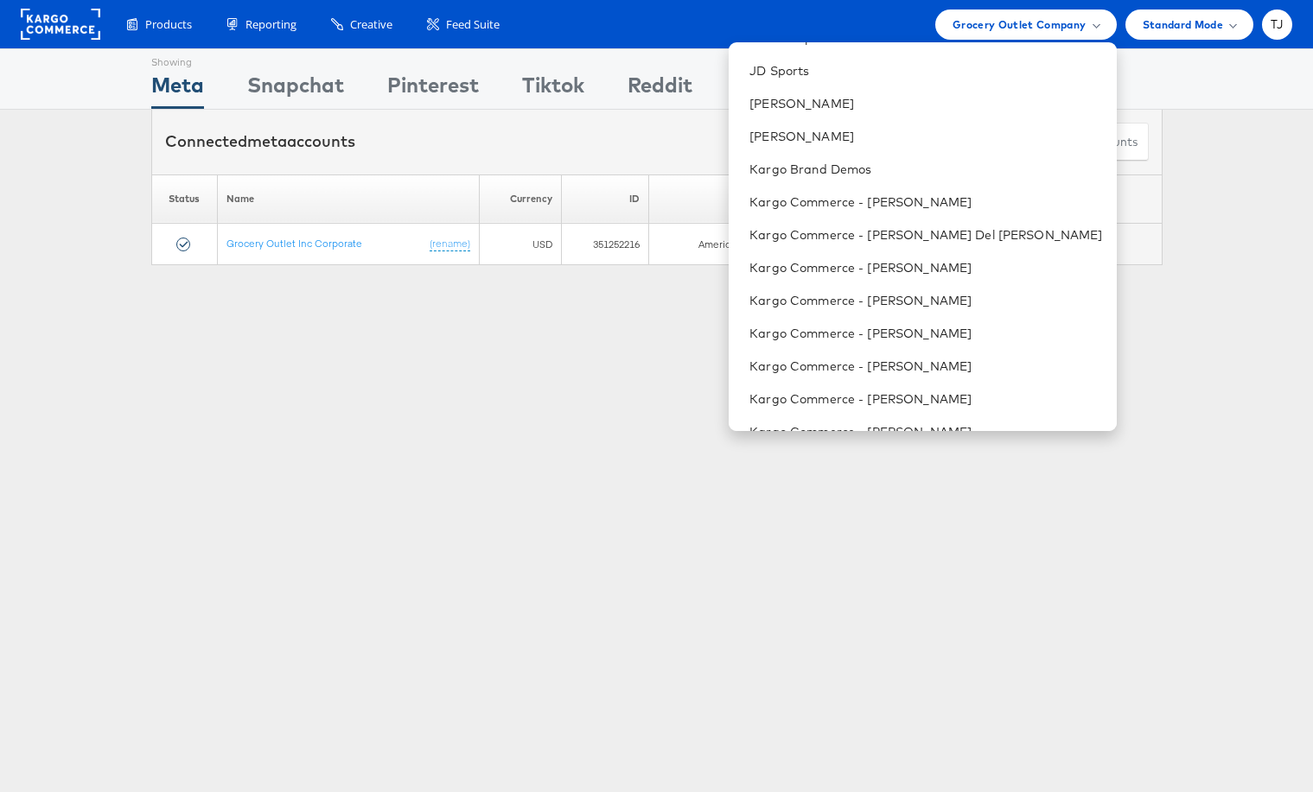
scroll to position [2443, 0]
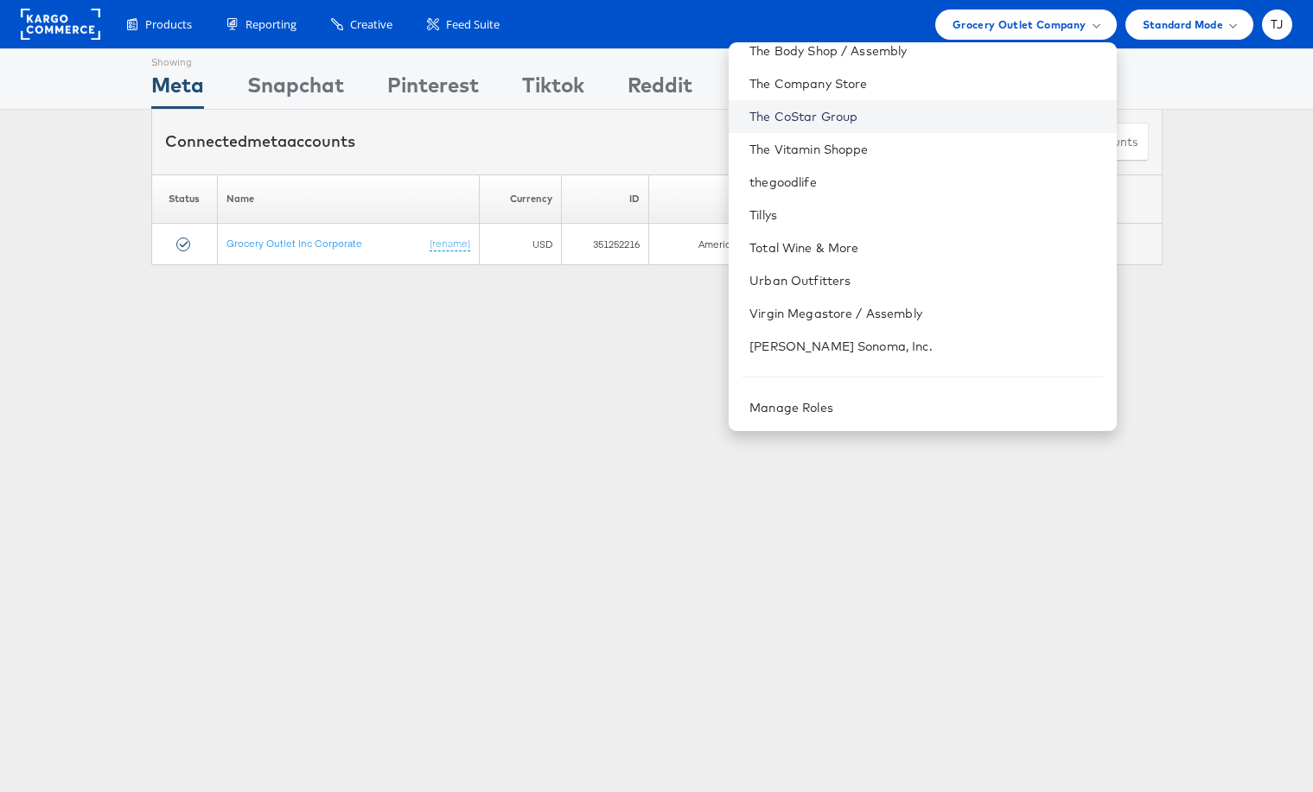
click at [951, 114] on link "The CoStar Group" at bounding box center [925, 116] width 353 height 17
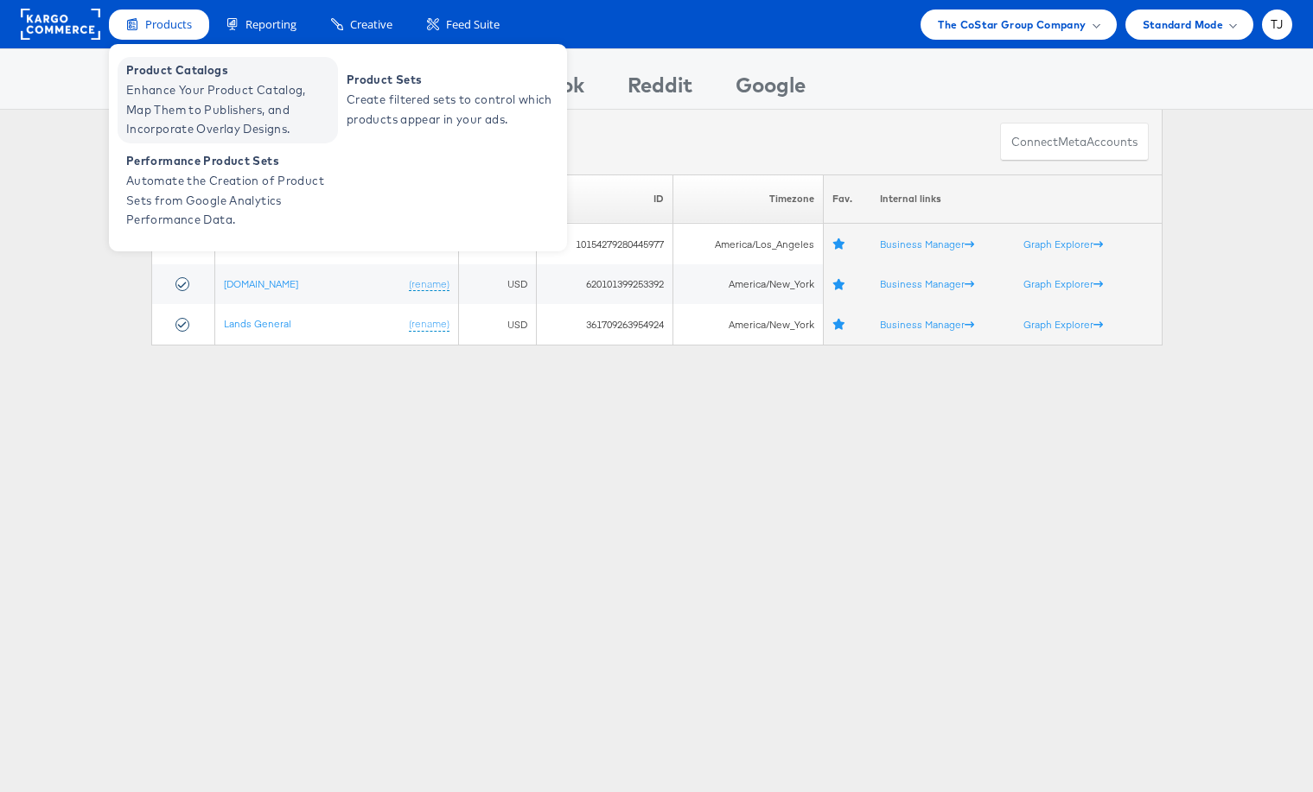
click at [147, 86] on span "Enhance Your Product Catalog, Map Them to Publishers, and Incorporate Overlay D…" at bounding box center [229, 109] width 207 height 59
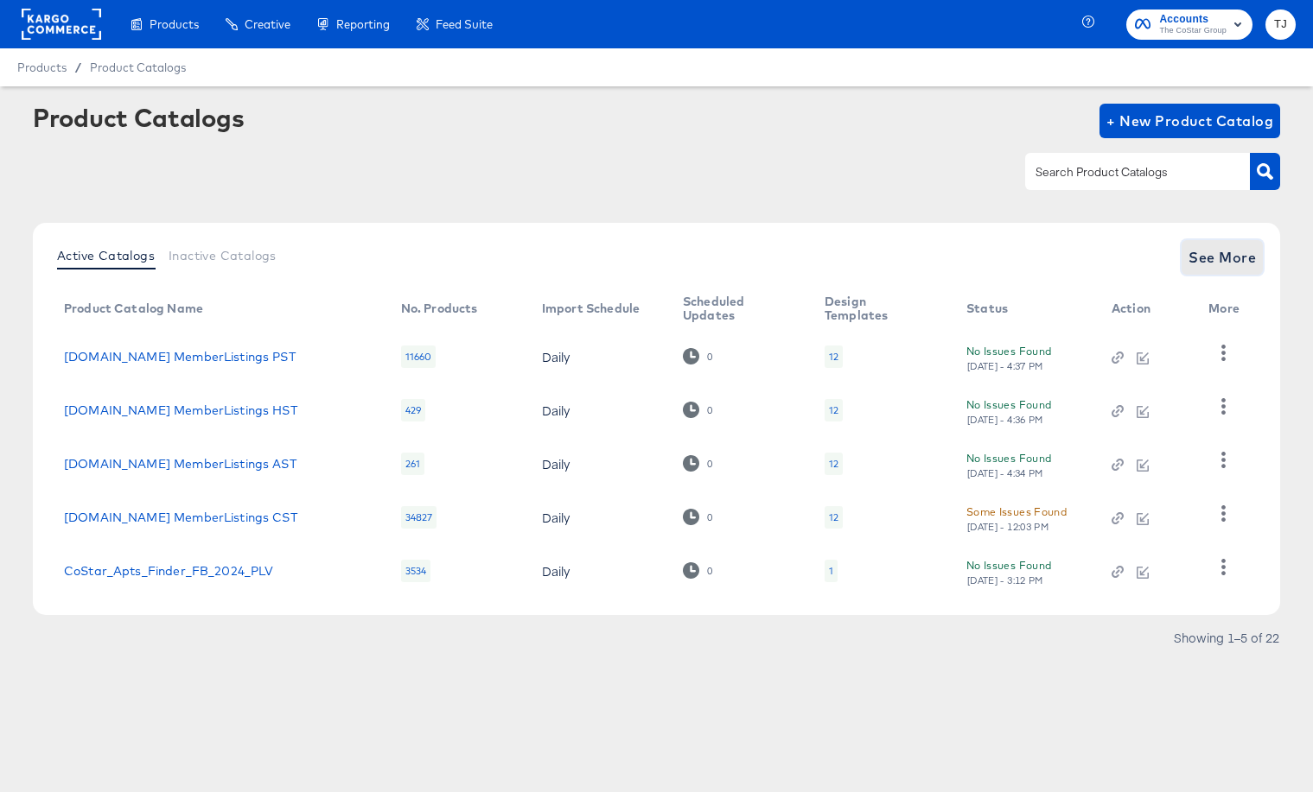
click at [1212, 258] on span "See More" at bounding box center [1221, 257] width 67 height 24
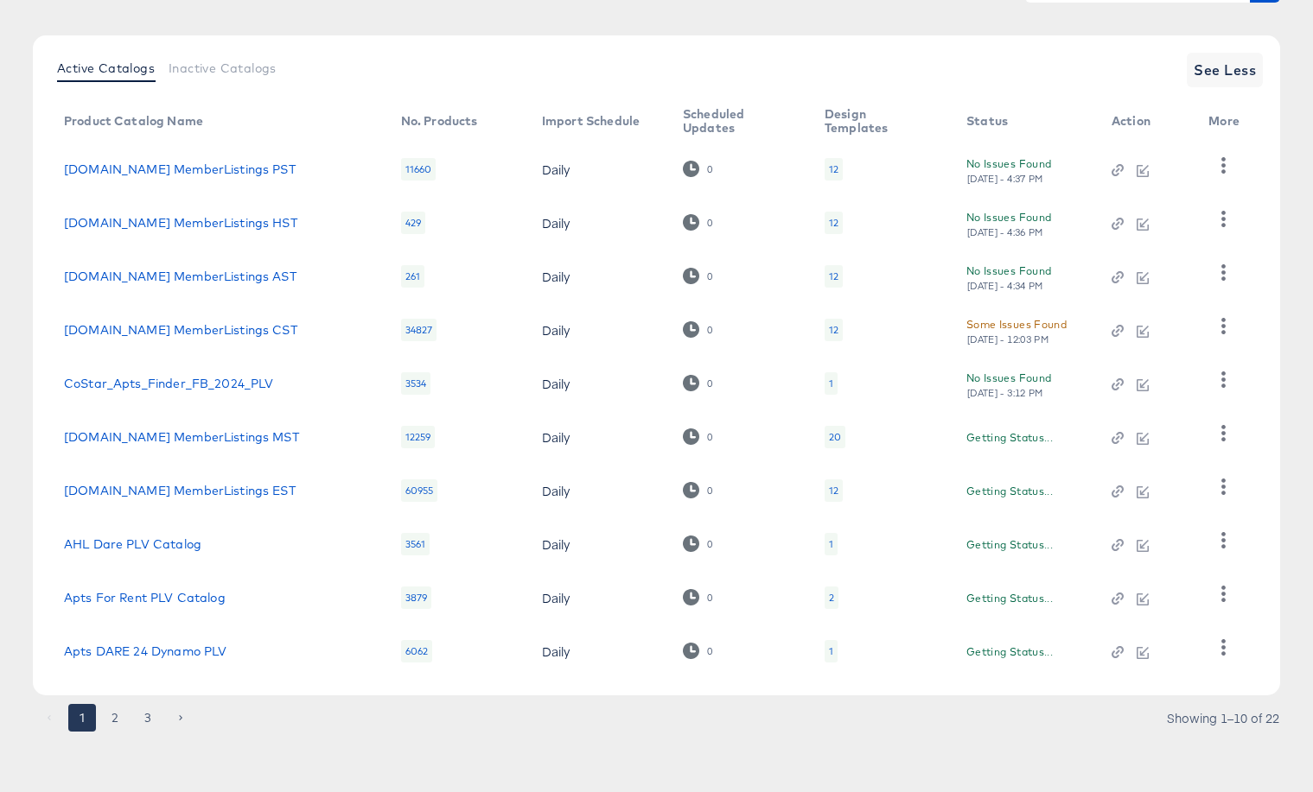
scroll to position [188, 0]
click at [115, 715] on button "2" at bounding box center [115, 718] width 28 height 28
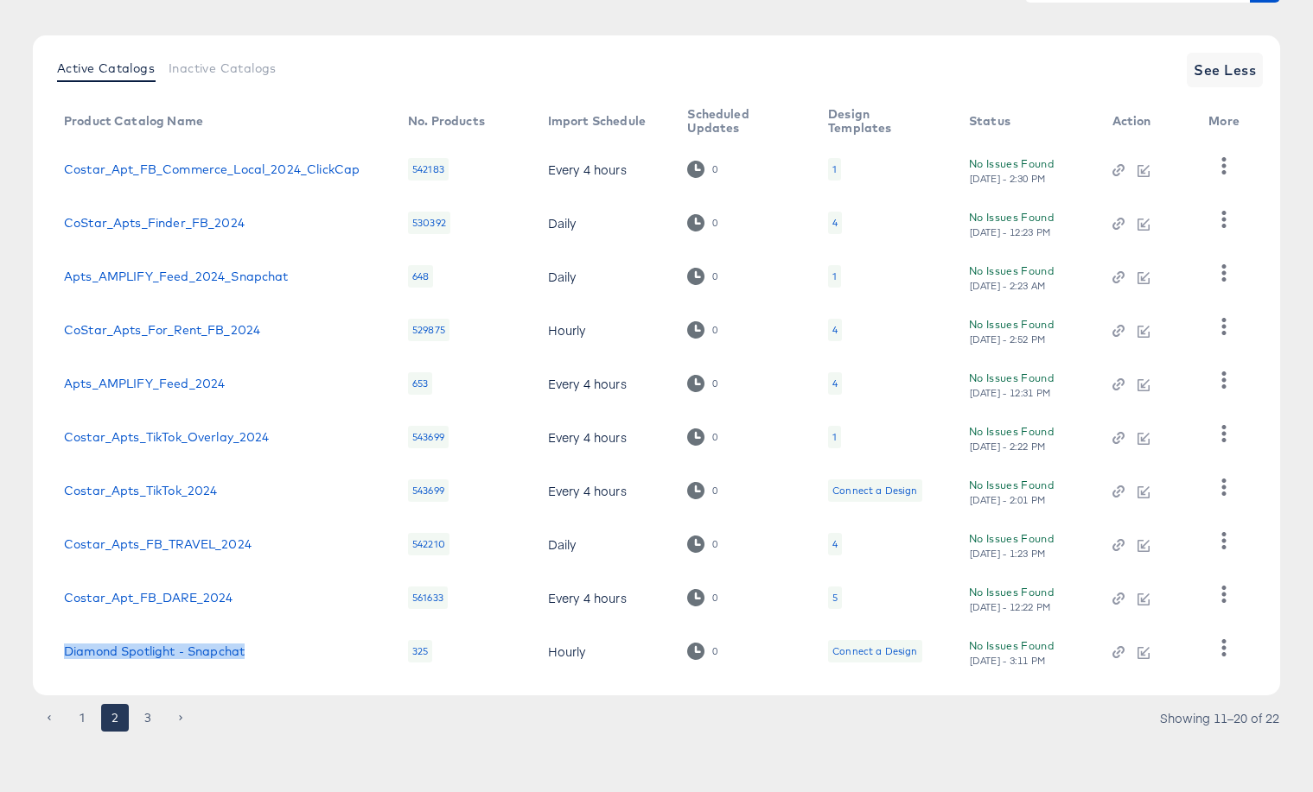
drag, startPoint x: 286, startPoint y: 657, endPoint x: 98, endPoint y: 639, distance: 189.3
click at [98, 639] on td "Diamond Spotlight - Snapchat" at bounding box center [222, 652] width 344 height 54
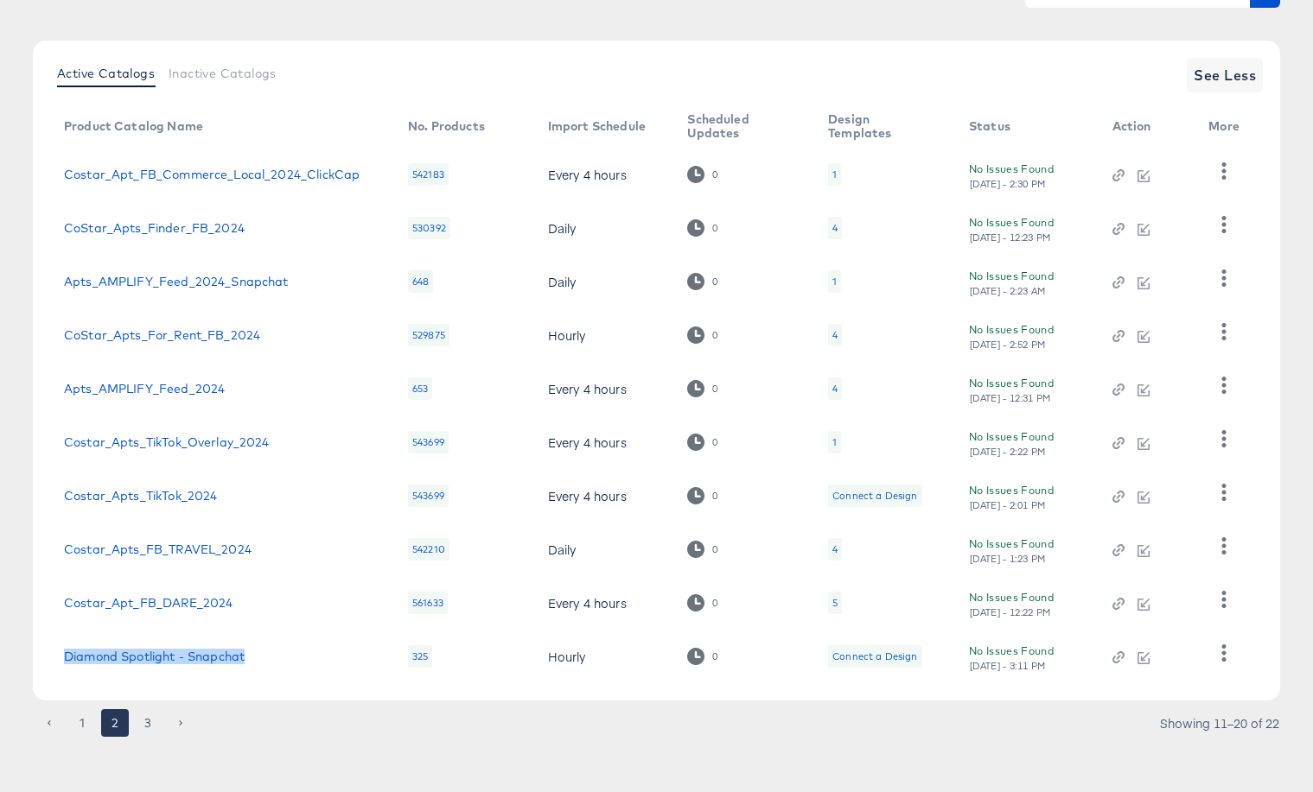
copy link "Diamond Spotlight - Snapchat"
